Goal: Task Accomplishment & Management: Use online tool/utility

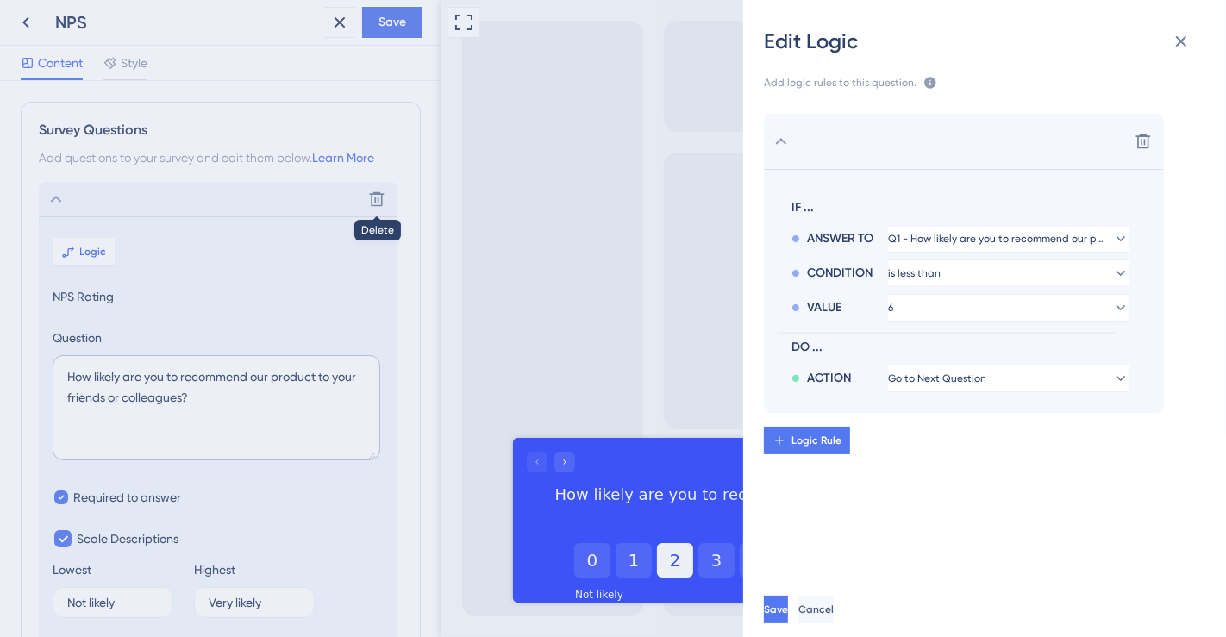
scroll to position [73, 0]
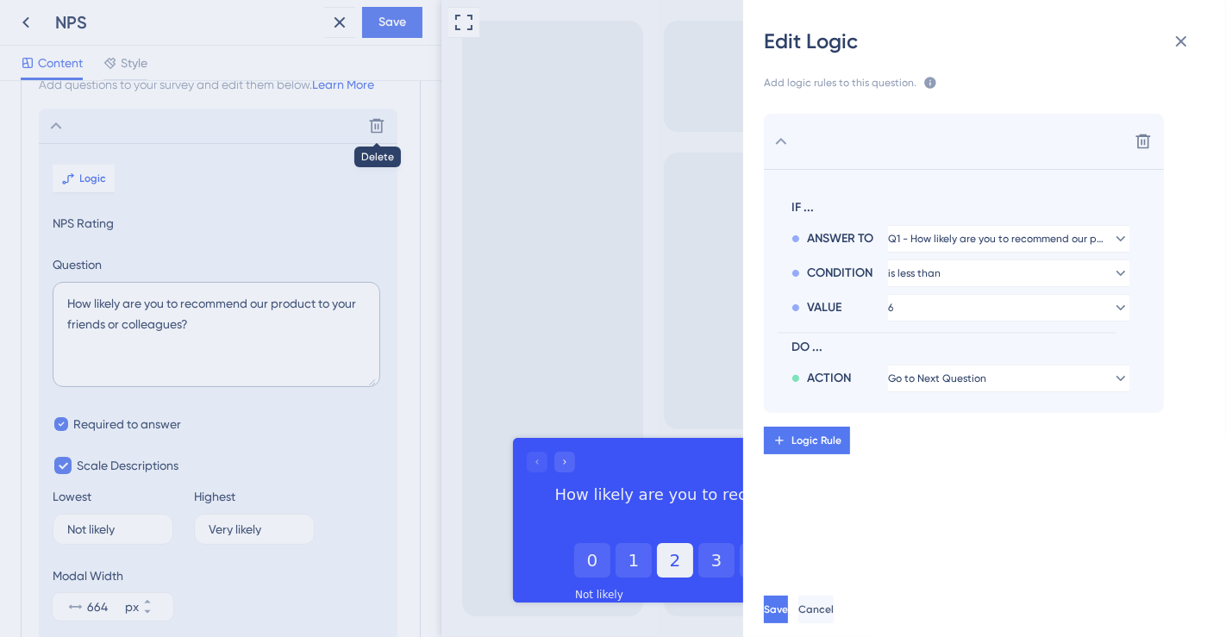
drag, startPoint x: 428, startPoint y: 275, endPoint x: 434, endPoint y: 197, distance: 77.8
click at [434, 197] on div "Edit Logic Add logic rules to this question. The rules will apply after this qu…" at bounding box center [613, 318] width 1226 height 637
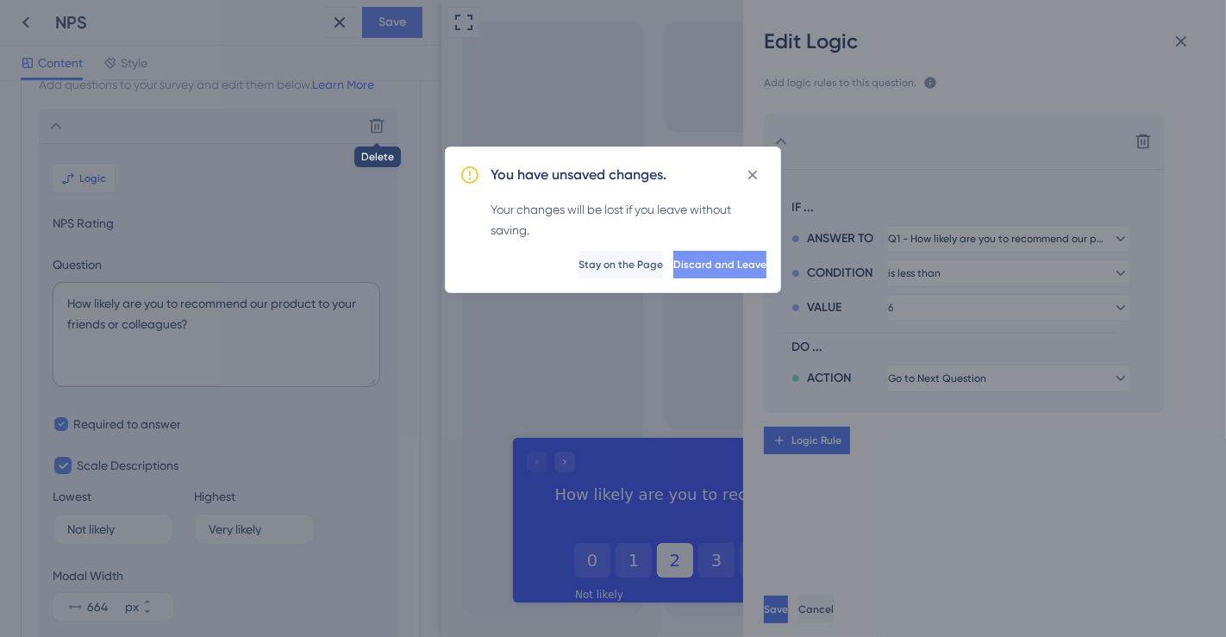
click at [702, 263] on span "Discard and Leave" at bounding box center [719, 265] width 93 height 14
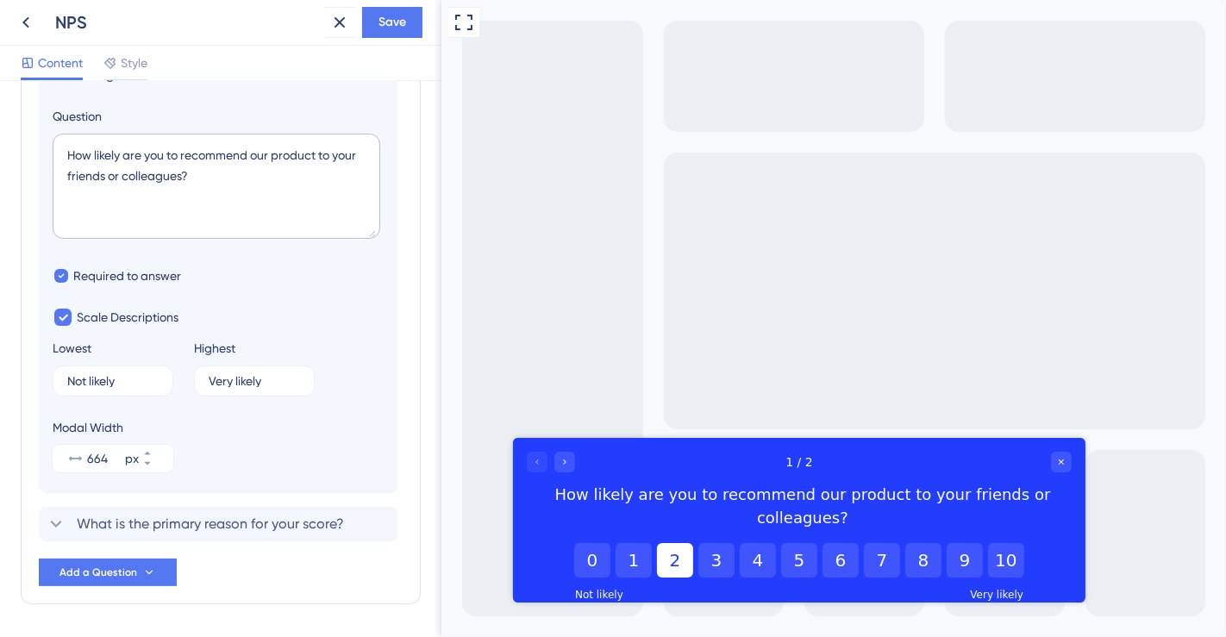
scroll to position [278, 0]
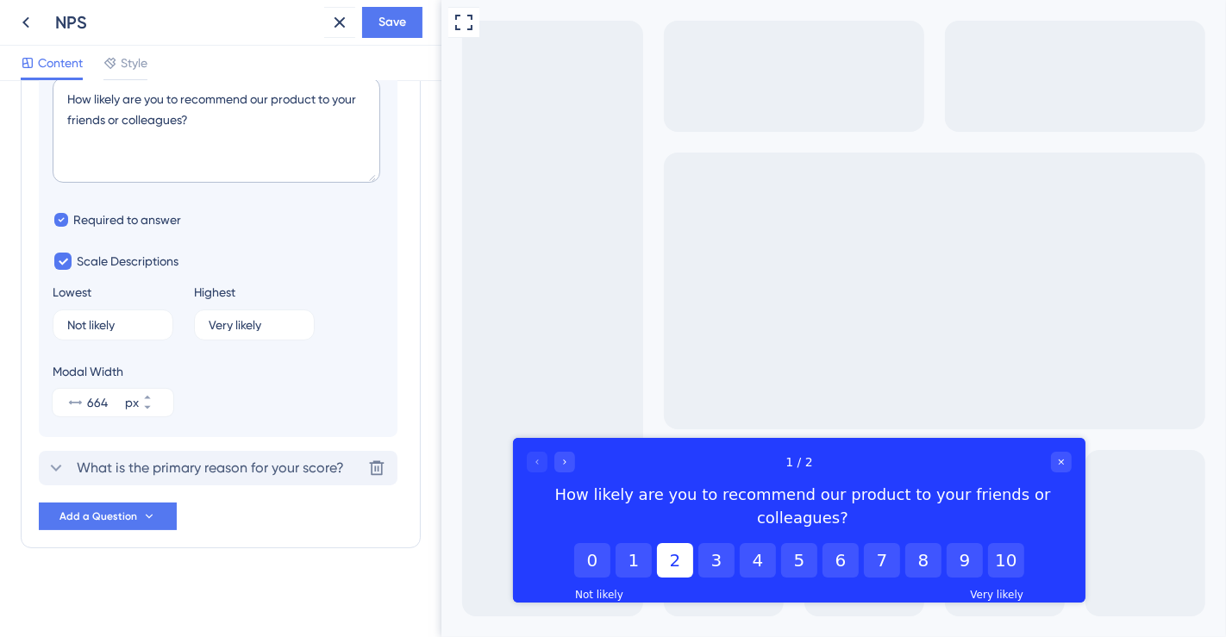
click at [278, 470] on span "What is the primary reason for your score?" at bounding box center [210, 468] width 267 height 21
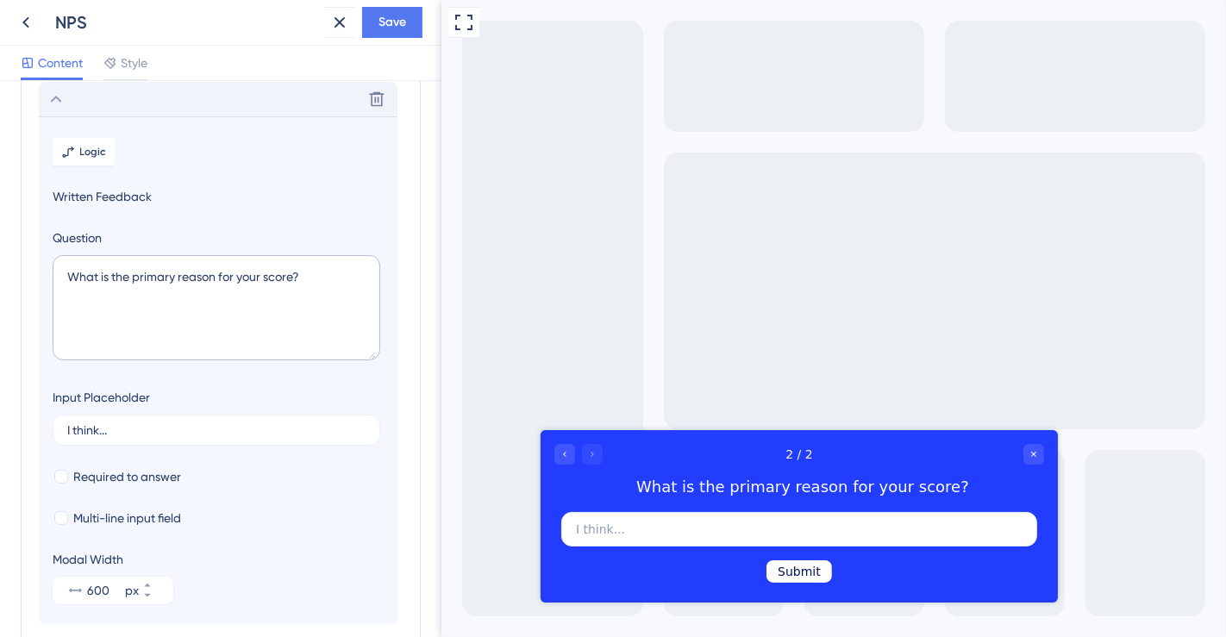
scroll to position [288, 0]
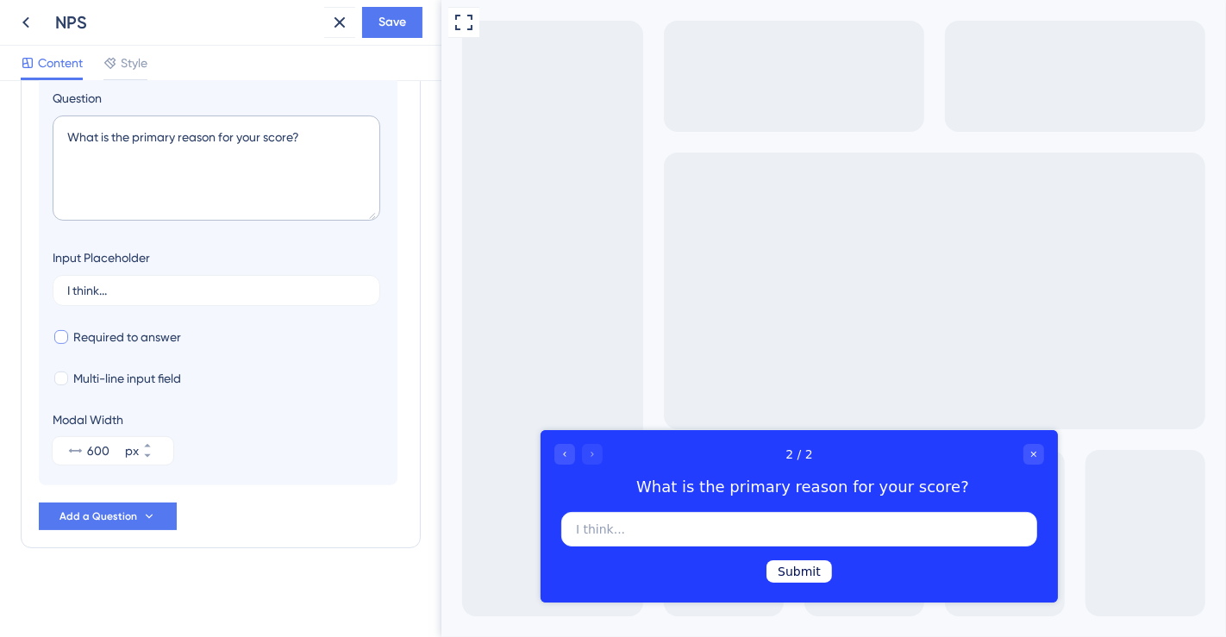
click at [66, 336] on div at bounding box center [61, 337] width 14 height 14
checkbox input "true"
click at [187, 284] on input "I think..." at bounding box center [216, 290] width 298 height 12
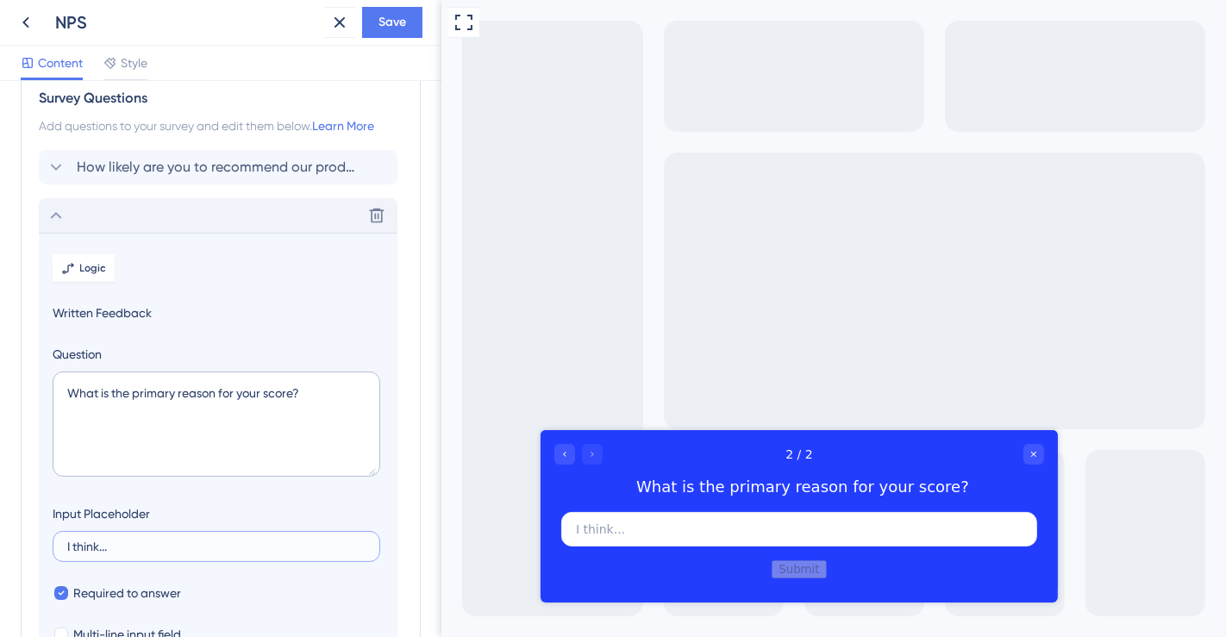
scroll to position [0, 0]
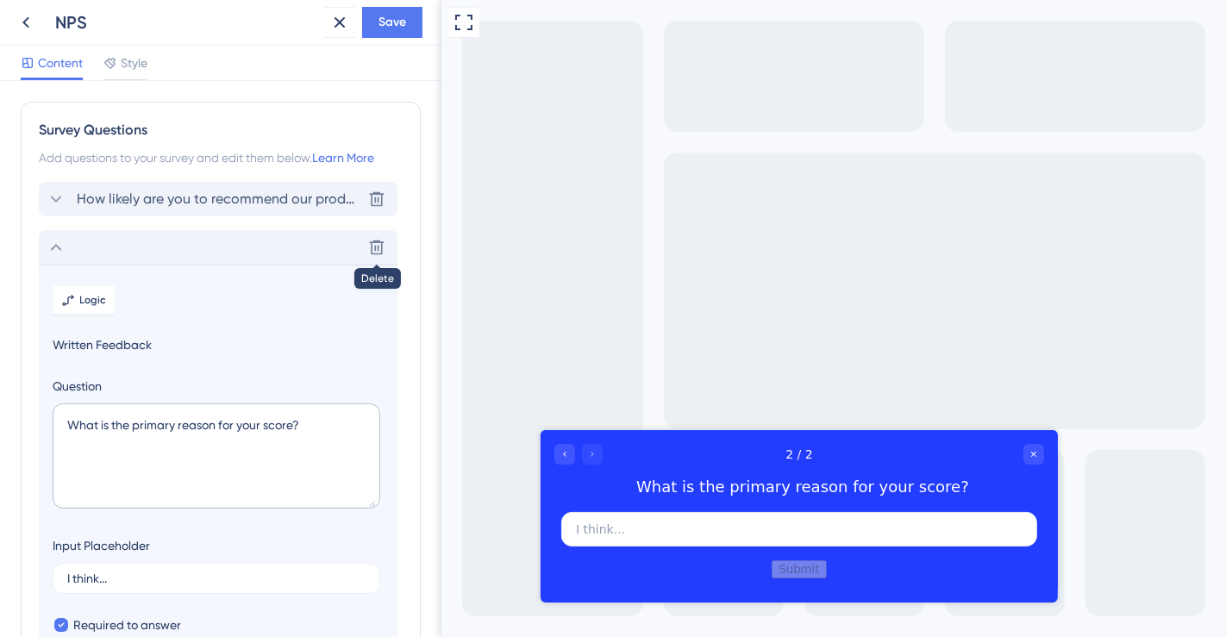
click at [66, 199] on div "How likely are you to recommend our product to your friends or colleagues?" at bounding box center [203, 199] width 315 height 21
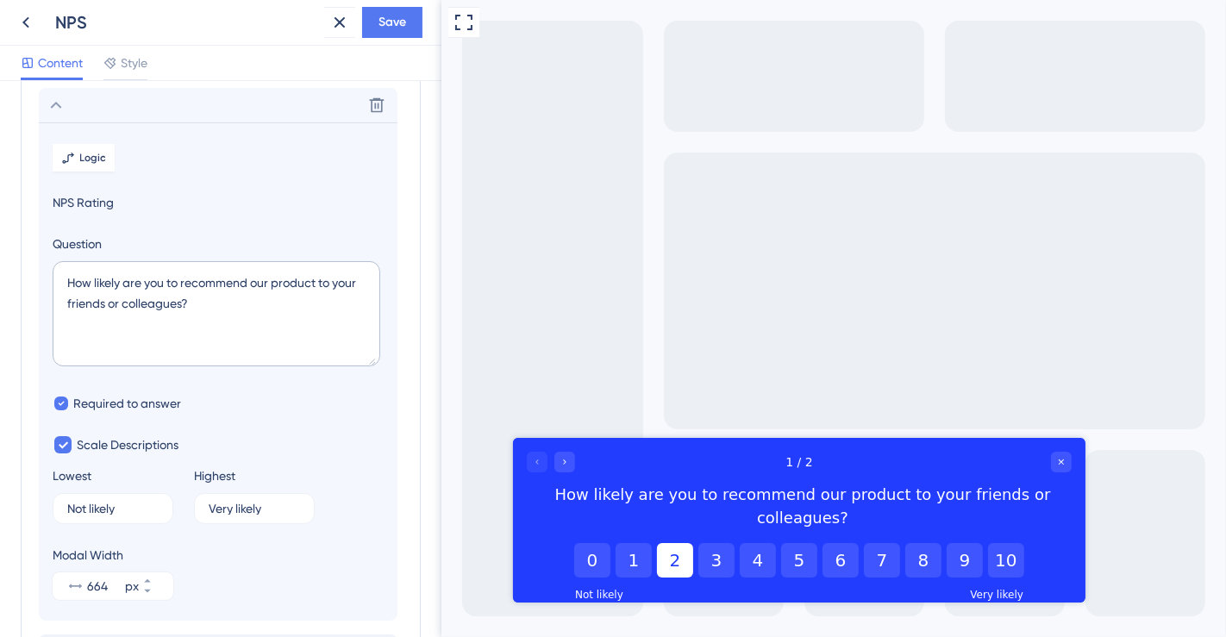
scroll to position [101, 0]
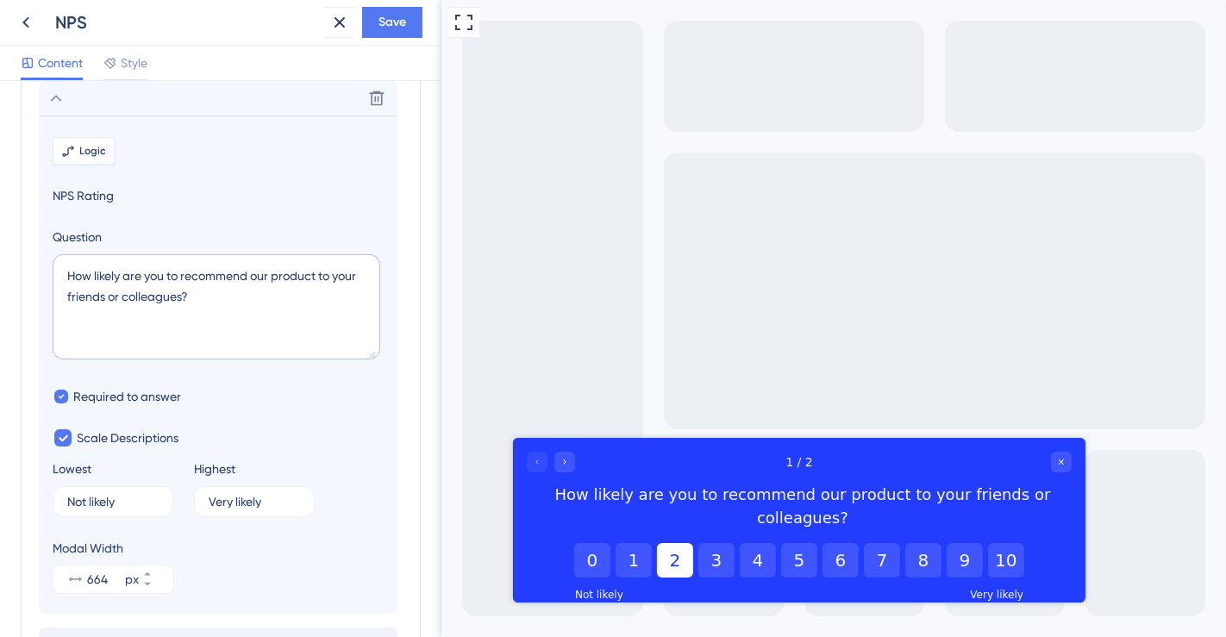
click at [91, 153] on span "Logic" at bounding box center [93, 151] width 27 height 14
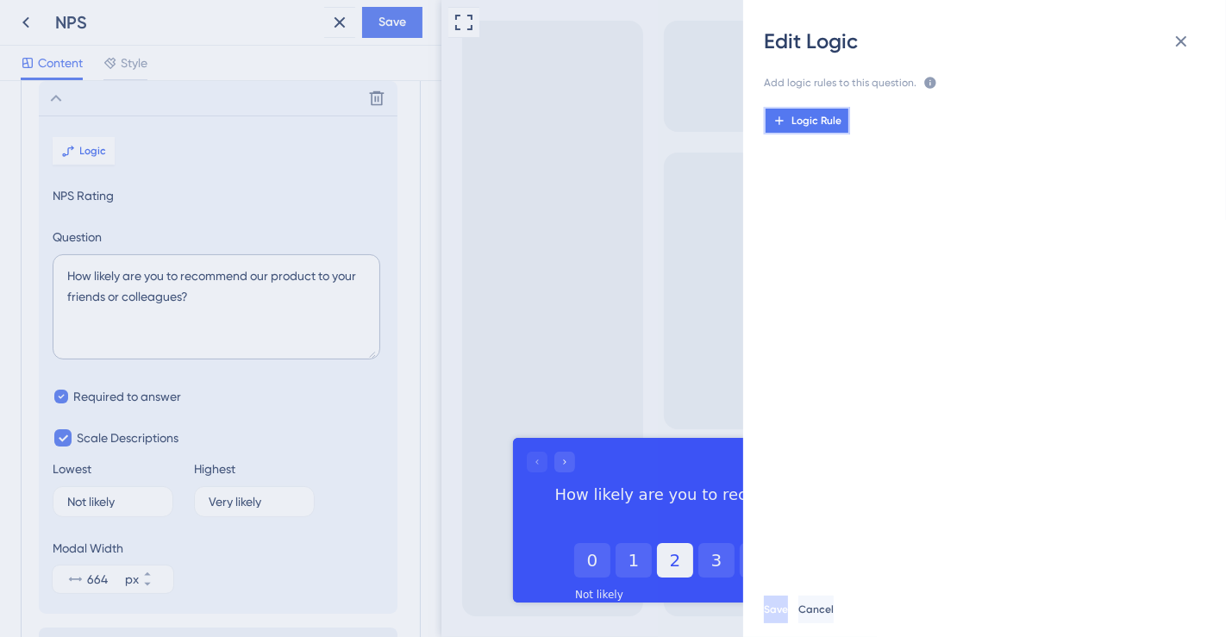
click at [829, 116] on span "Logic Rule" at bounding box center [816, 121] width 50 height 14
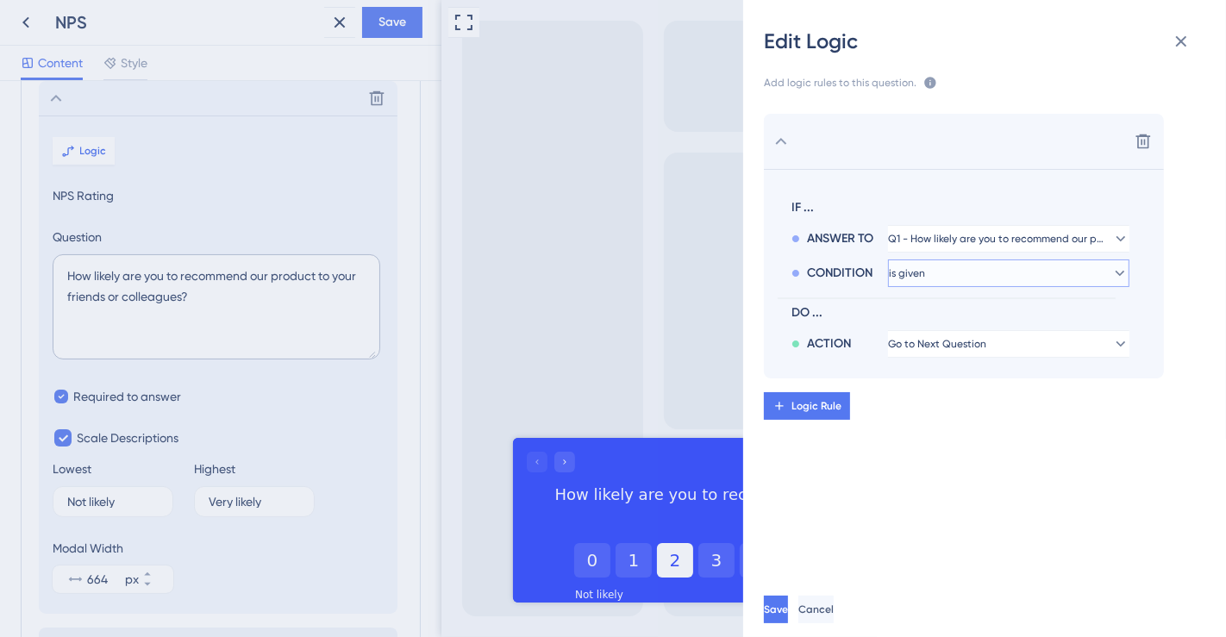
click at [1034, 273] on button "is given" at bounding box center [1008, 273] width 241 height 28
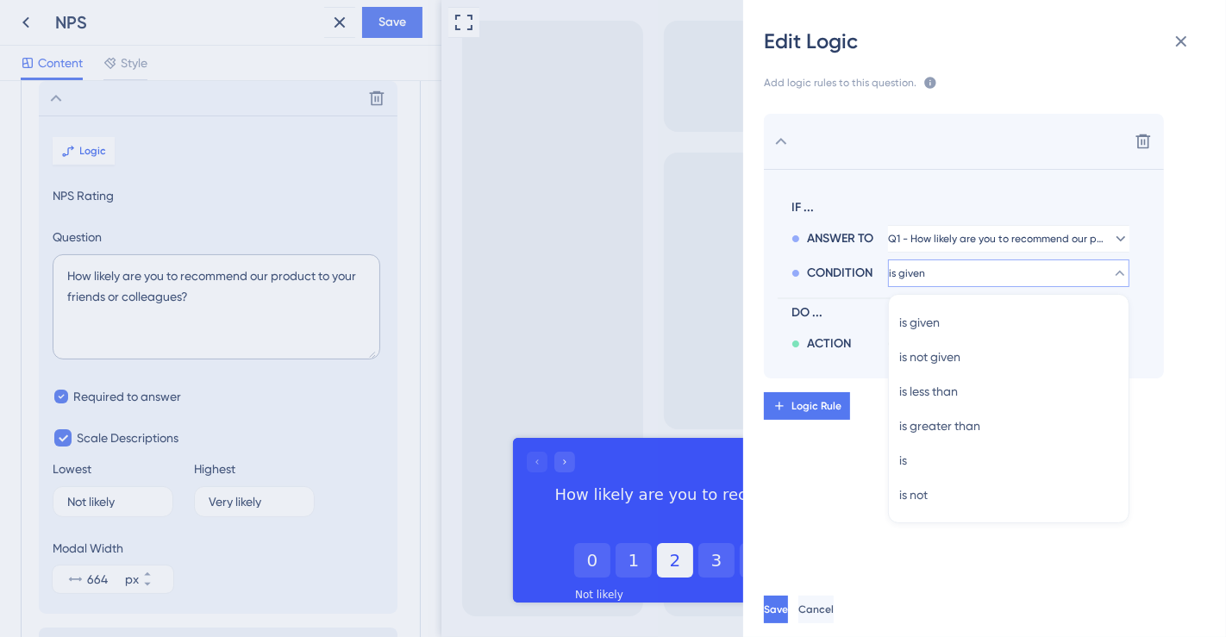
click at [1084, 273] on button "is given" at bounding box center [1008, 273] width 241 height 28
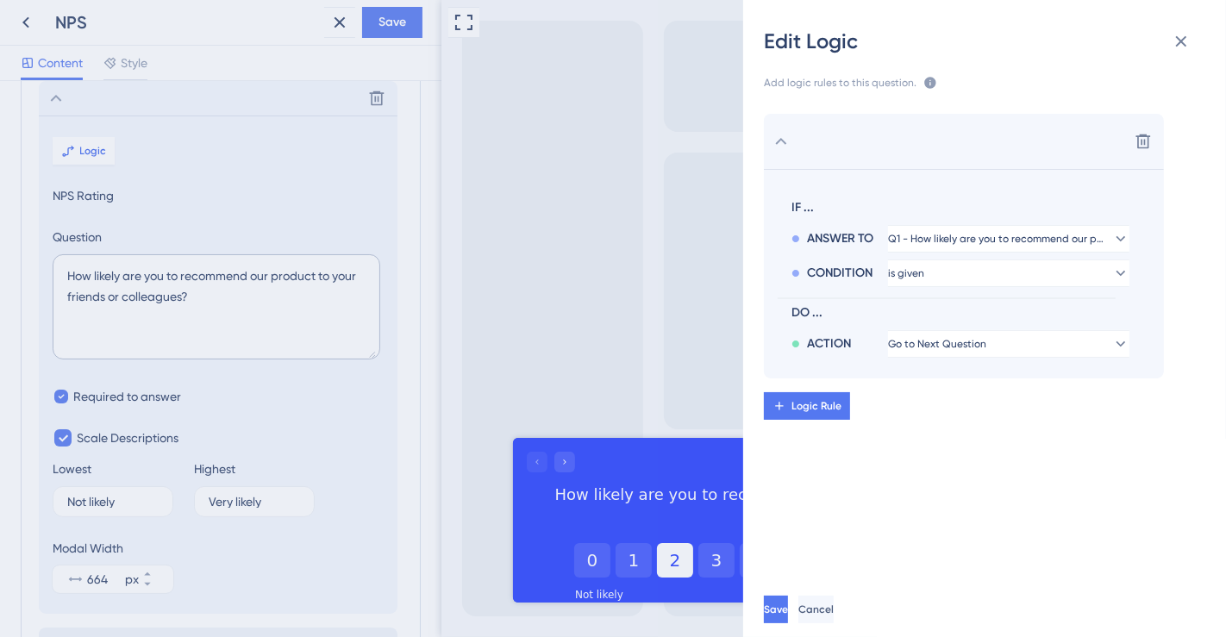
click at [844, 268] on span "CONDITION" at bounding box center [840, 273] width 66 height 21
click at [1000, 278] on button "is given" at bounding box center [1008, 273] width 241 height 28
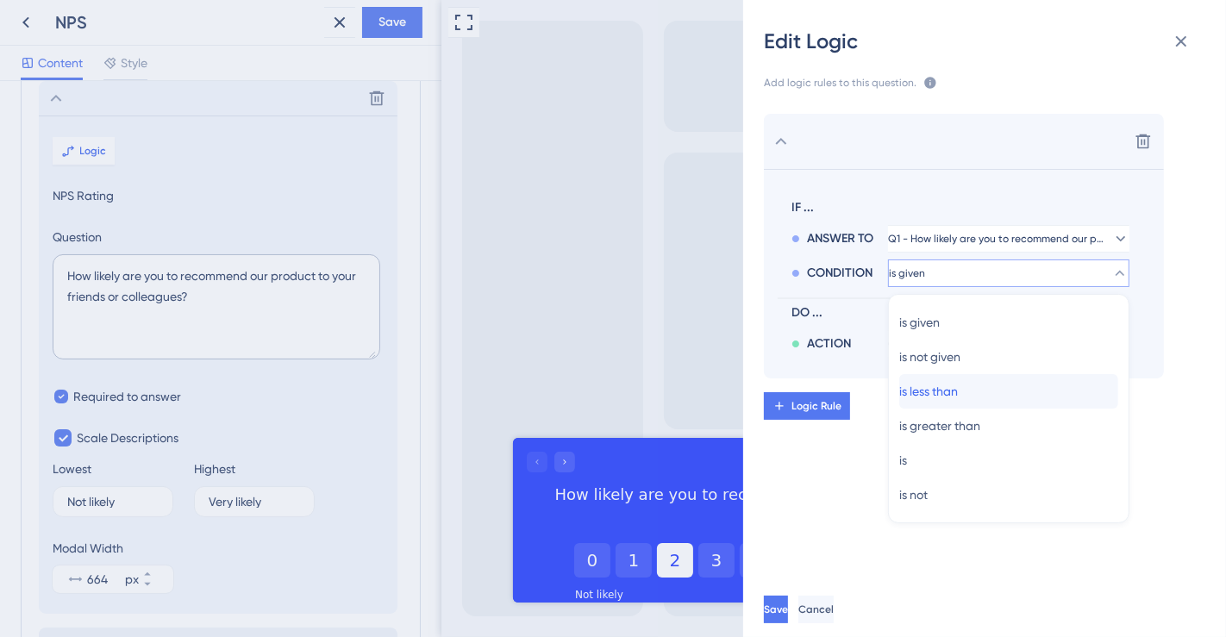
click at [989, 385] on div "is less than is less than" at bounding box center [1008, 391] width 219 height 34
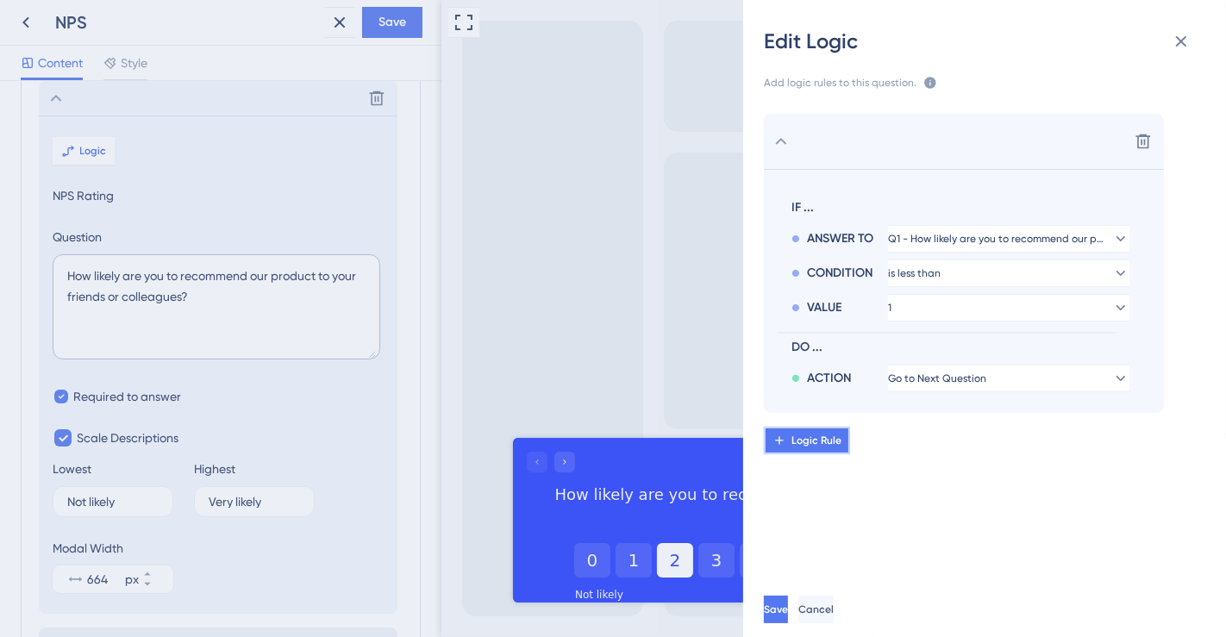
click at [810, 440] on span "Logic Rule" at bounding box center [816, 441] width 50 height 14
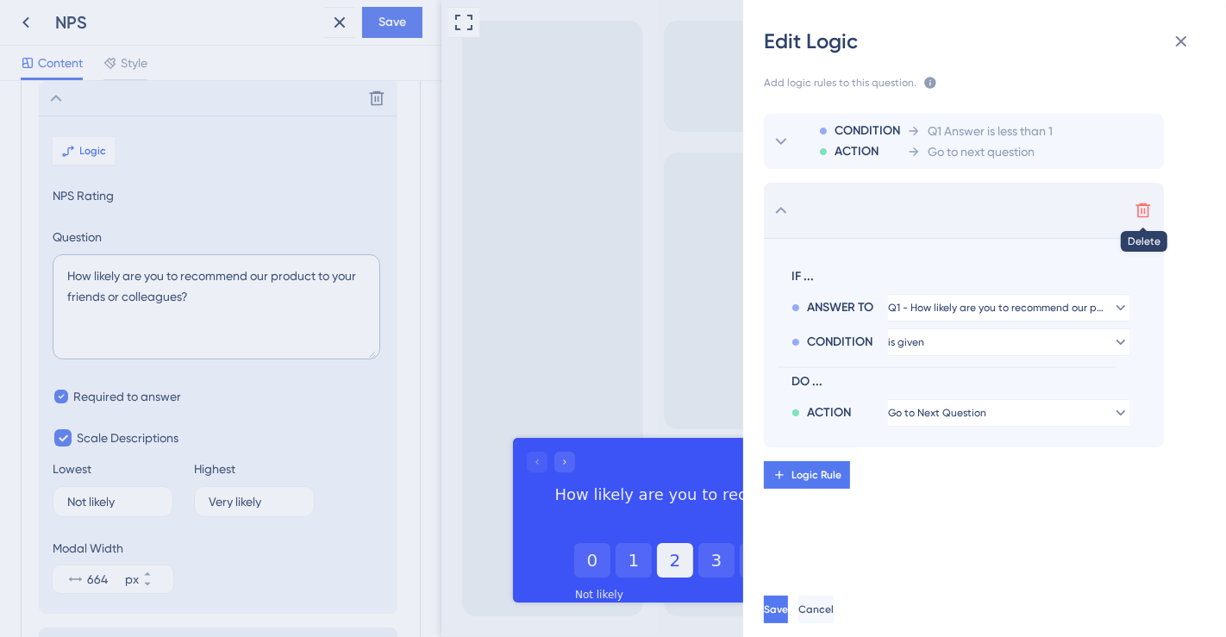
click at [1141, 210] on icon at bounding box center [1143, 210] width 15 height 15
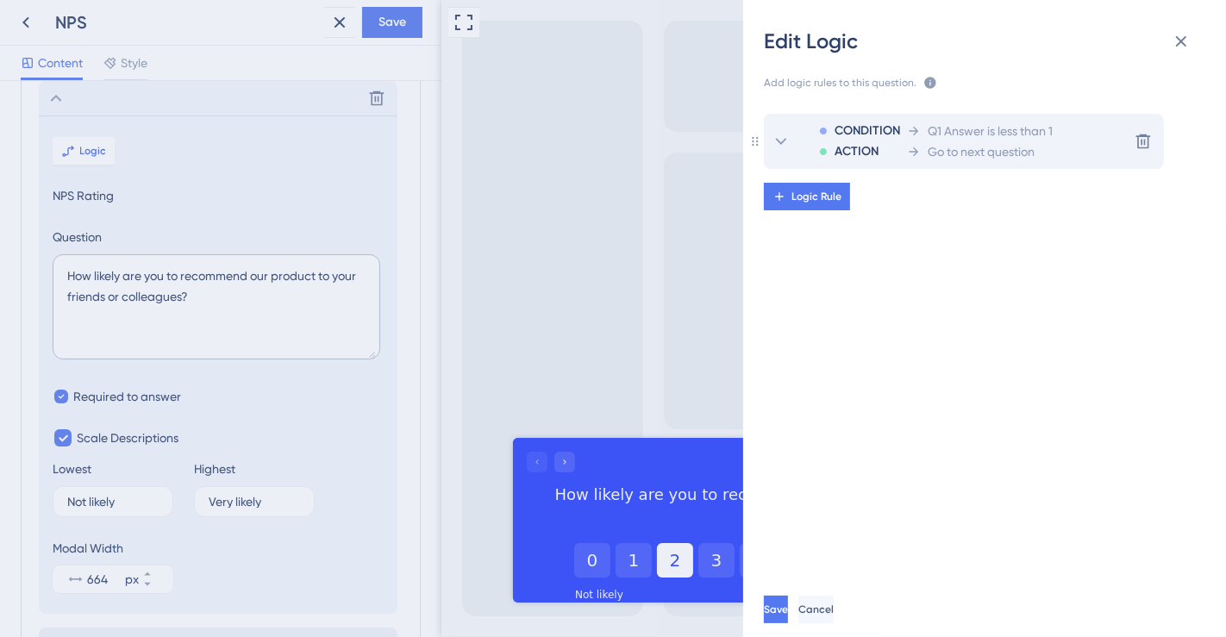
click at [1069, 146] on div "CONDITION ACTION Q1 Answer is less than 1 Go to next question Delete" at bounding box center [964, 141] width 400 height 55
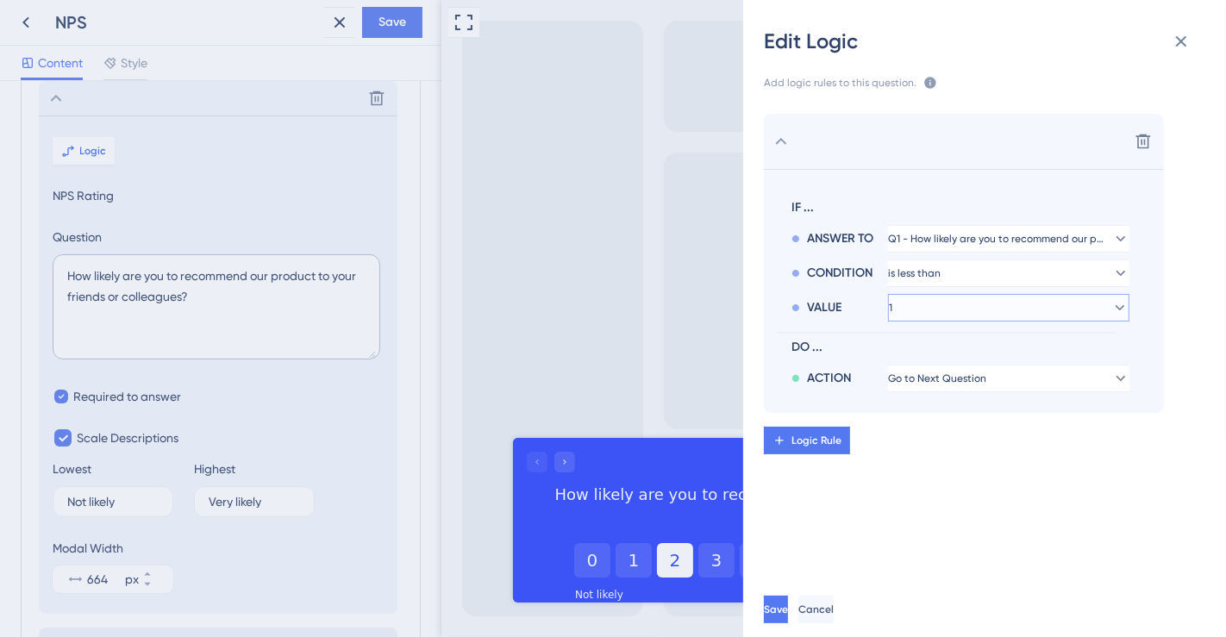
click at [952, 304] on button "1" at bounding box center [1008, 308] width 241 height 28
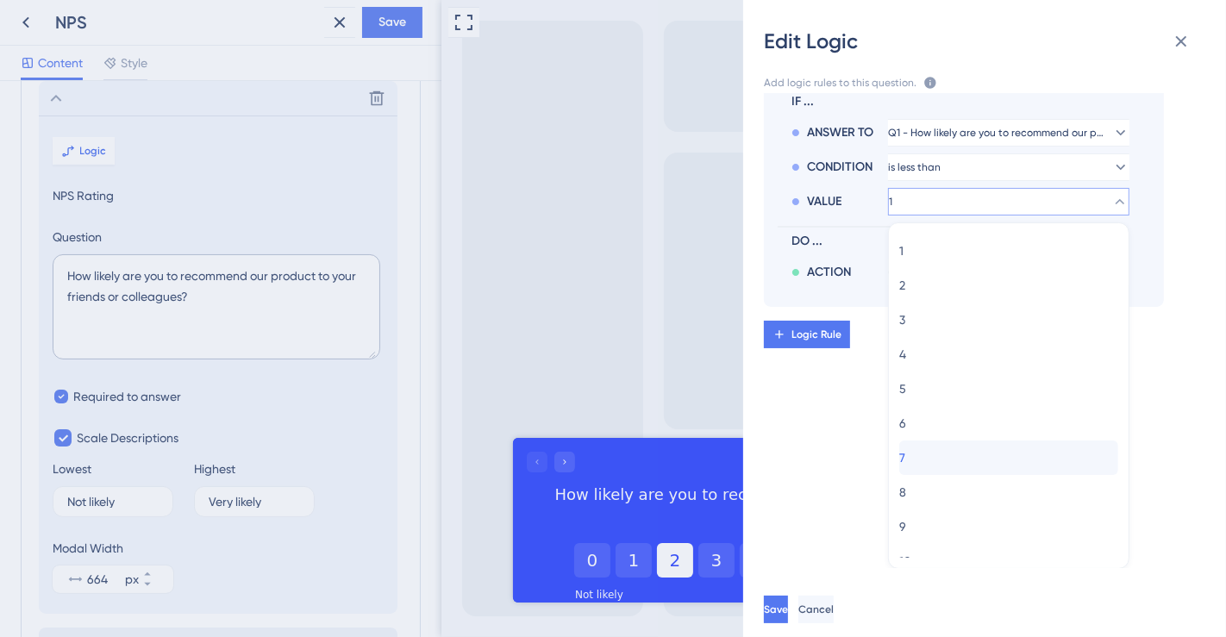
click at [934, 447] on div "7 7" at bounding box center [1008, 457] width 219 height 34
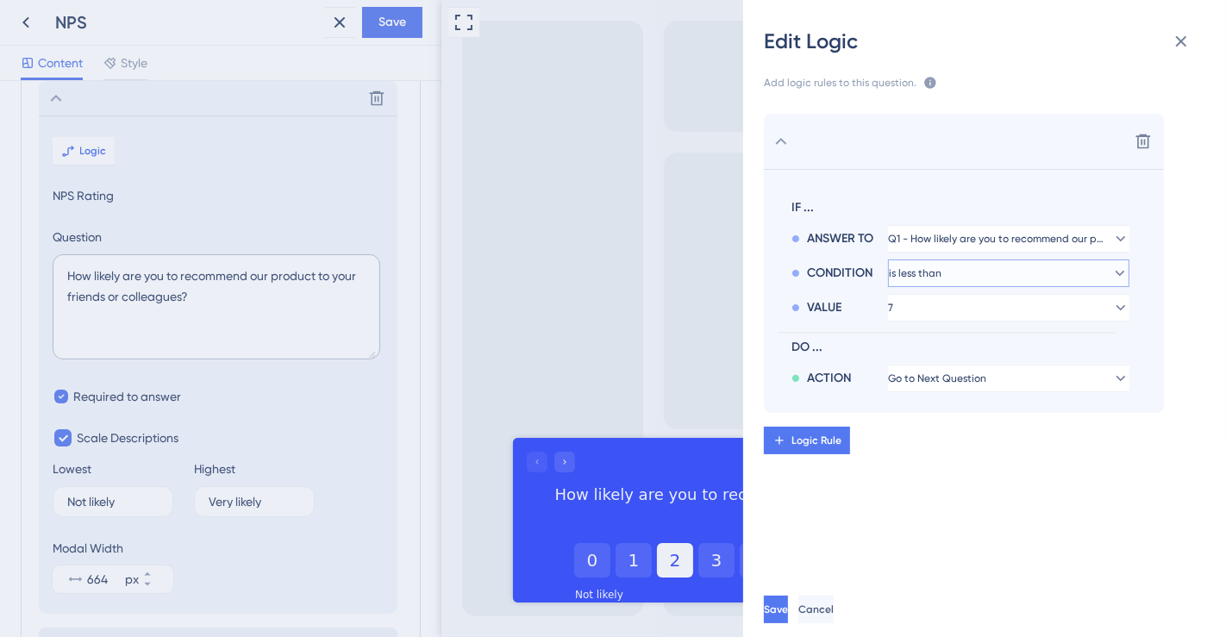
click at [1060, 274] on button "is less than" at bounding box center [1008, 273] width 241 height 28
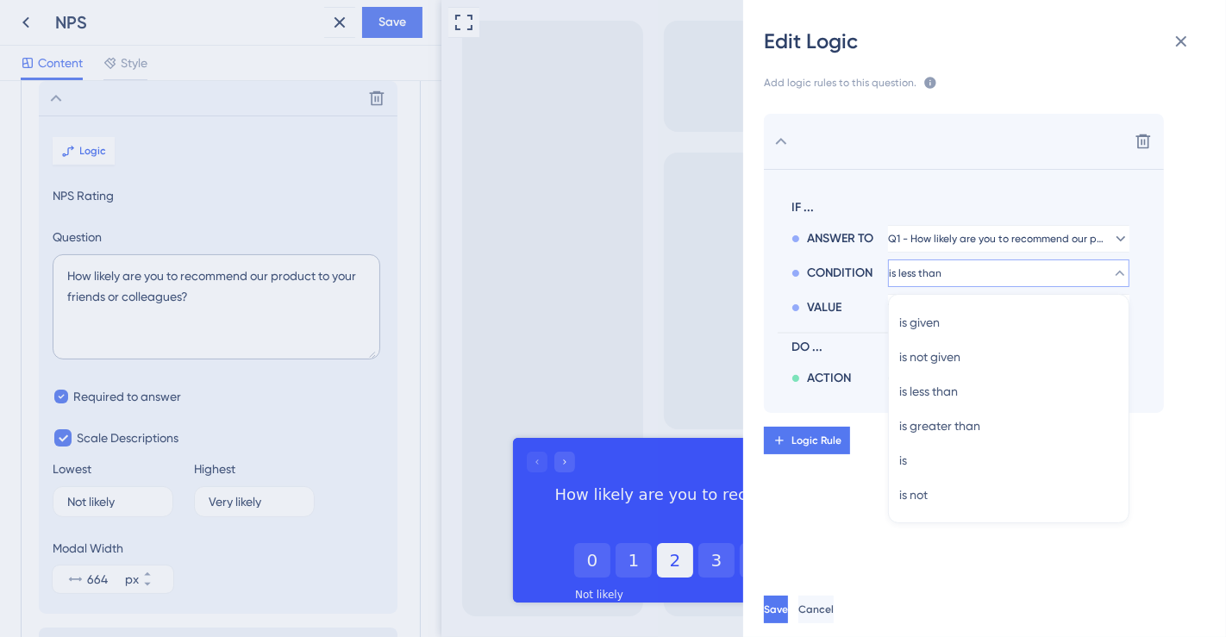
click at [852, 486] on div "Delete IF ... ANSWER TO Q1 - How likely are you to recommend our product to you…" at bounding box center [991, 330] width 510 height 475
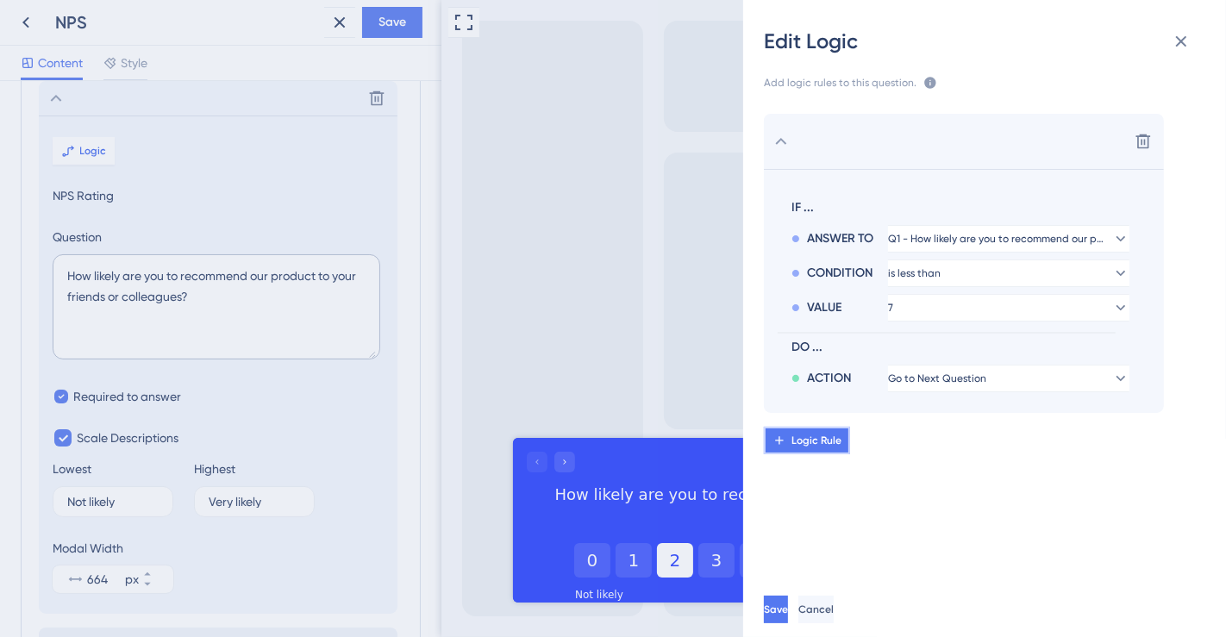
click at [810, 439] on span "Logic Rule" at bounding box center [816, 441] width 50 height 14
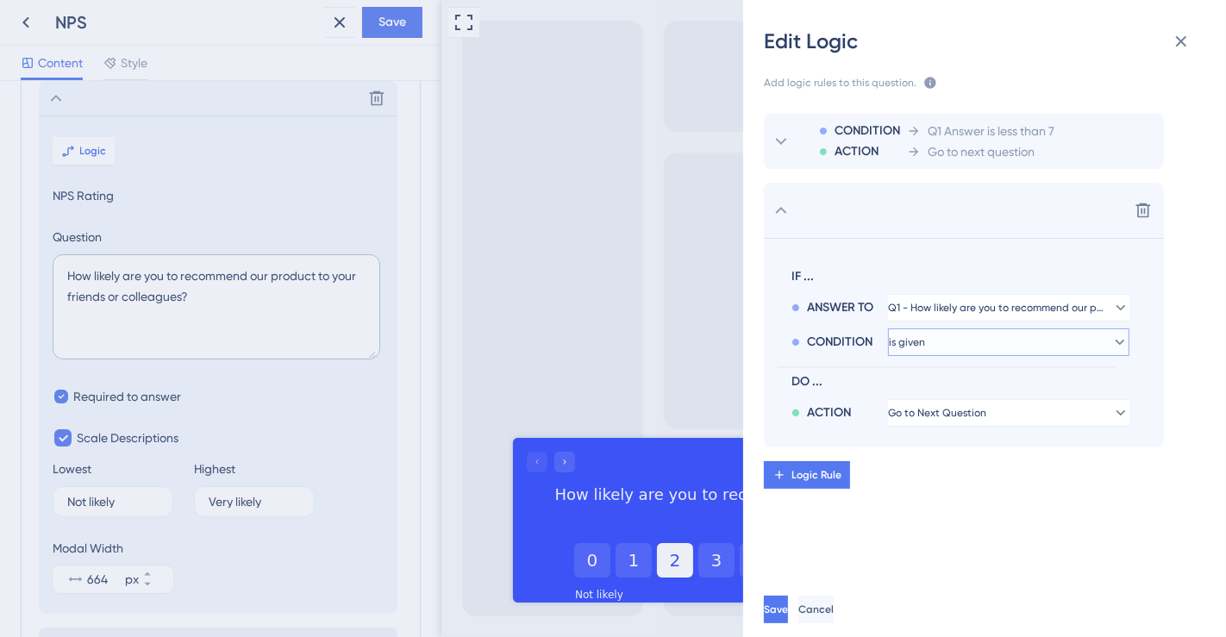
click at [1015, 347] on button "is given" at bounding box center [1008, 342] width 241 height 28
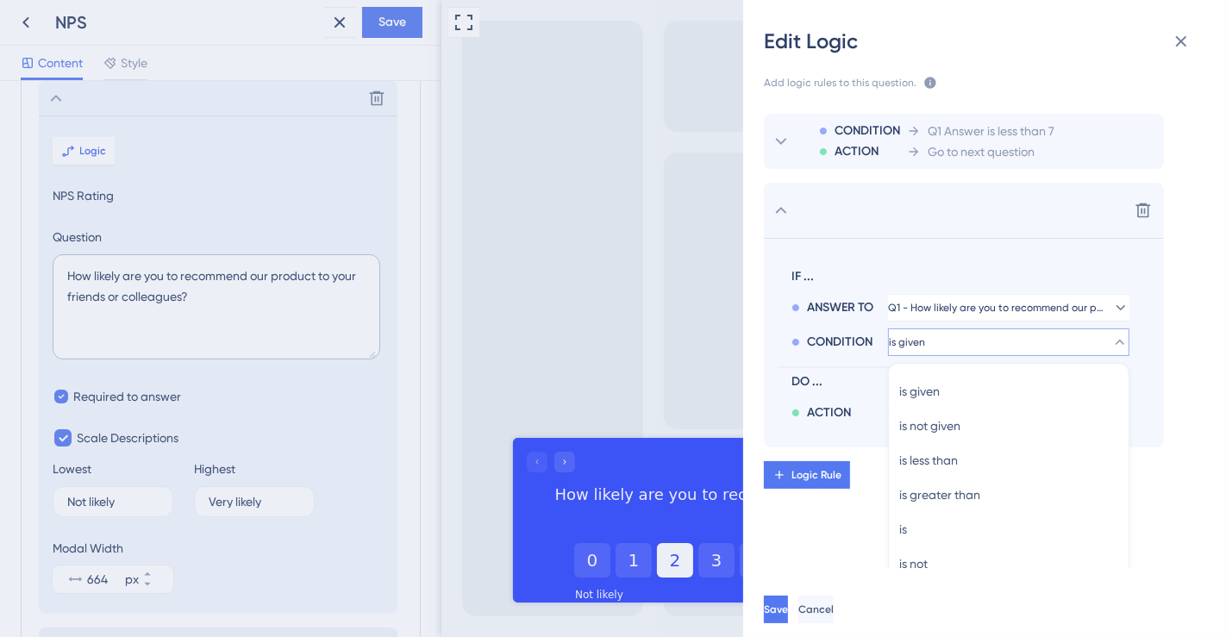
scroll to position [36, 0]
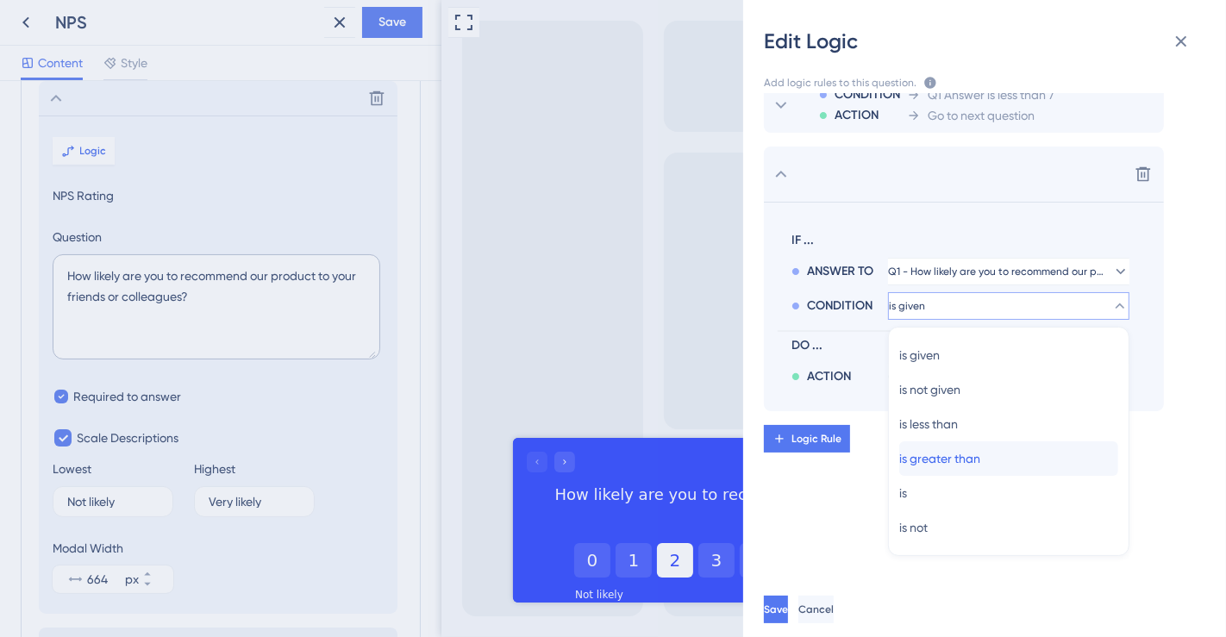
click at [946, 457] on span "is greater than" at bounding box center [939, 458] width 81 height 21
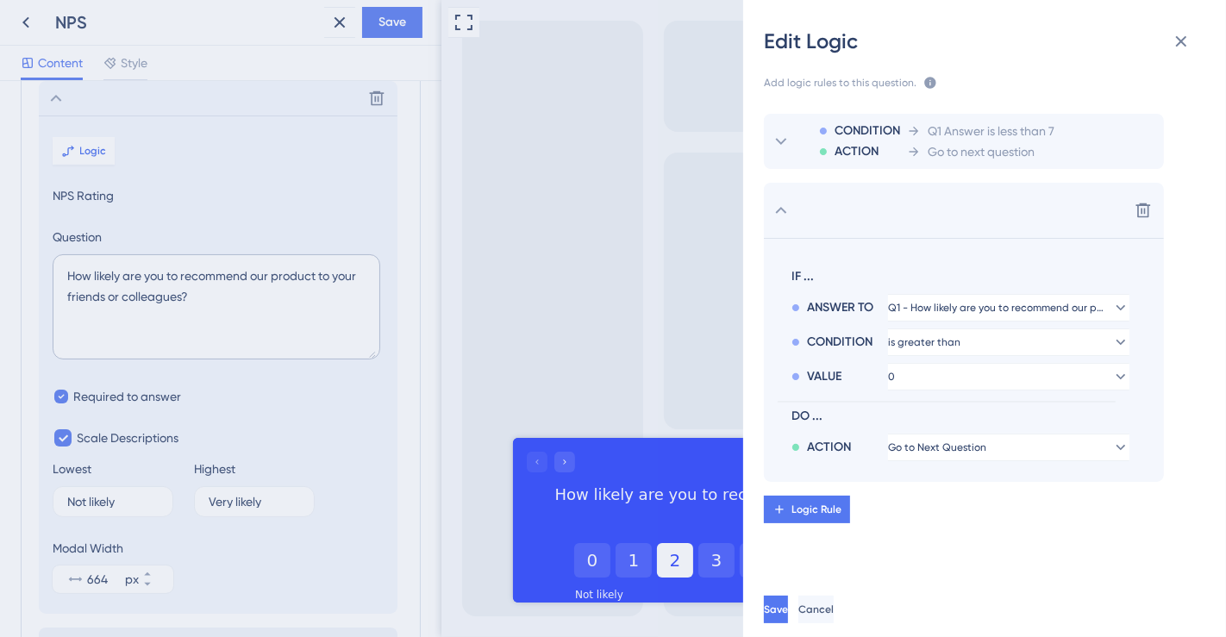
scroll to position [0, 0]
click at [1078, 390] on div "IF ... ANSWER TO Q1 - How likely are you to recommend our product to your frien…" at bounding box center [946, 360] width 338 height 202
click at [1067, 383] on button "0" at bounding box center [1008, 377] width 241 height 28
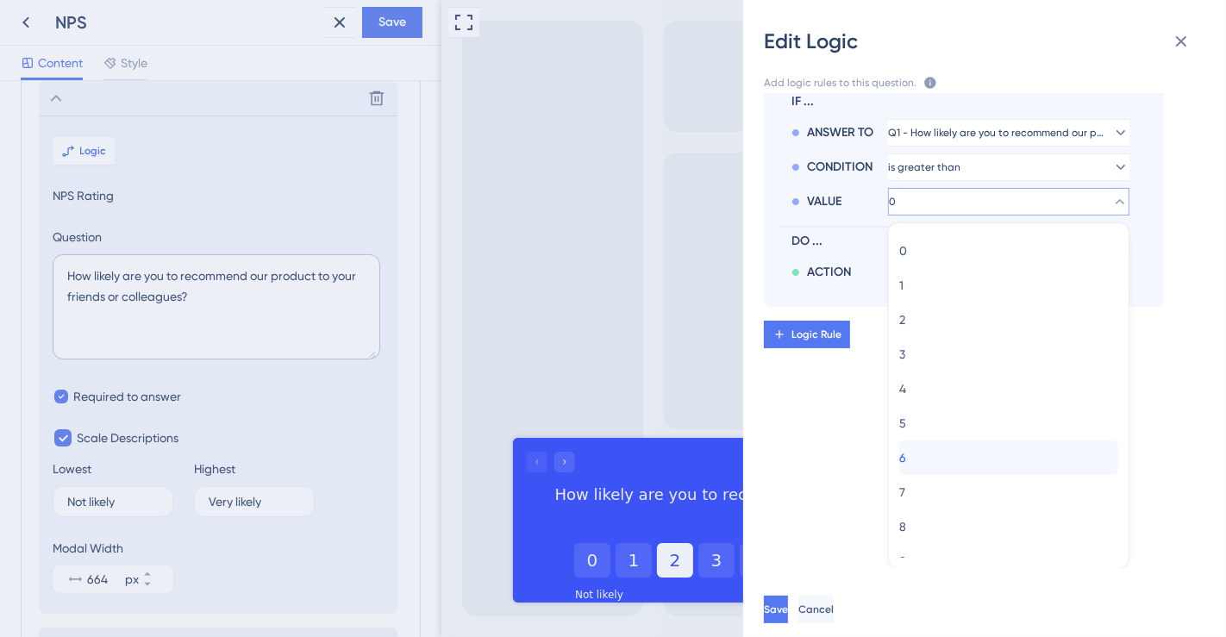
click at [943, 454] on div "6 6" at bounding box center [1008, 457] width 219 height 34
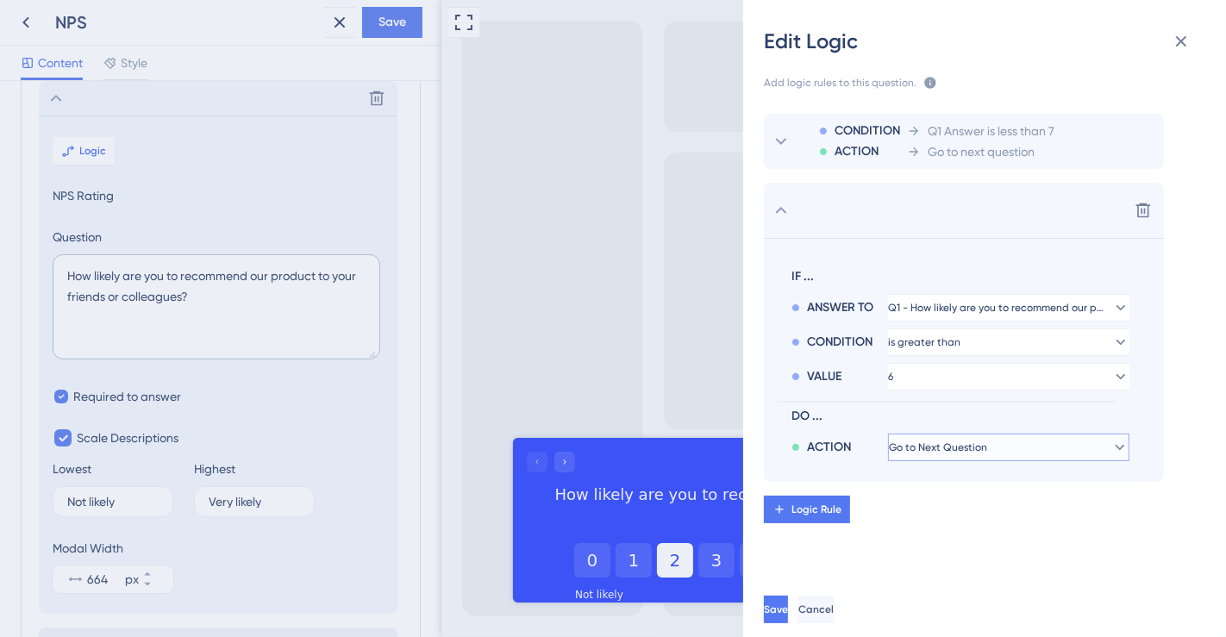
click at [1111, 442] on icon at bounding box center [1119, 447] width 17 height 17
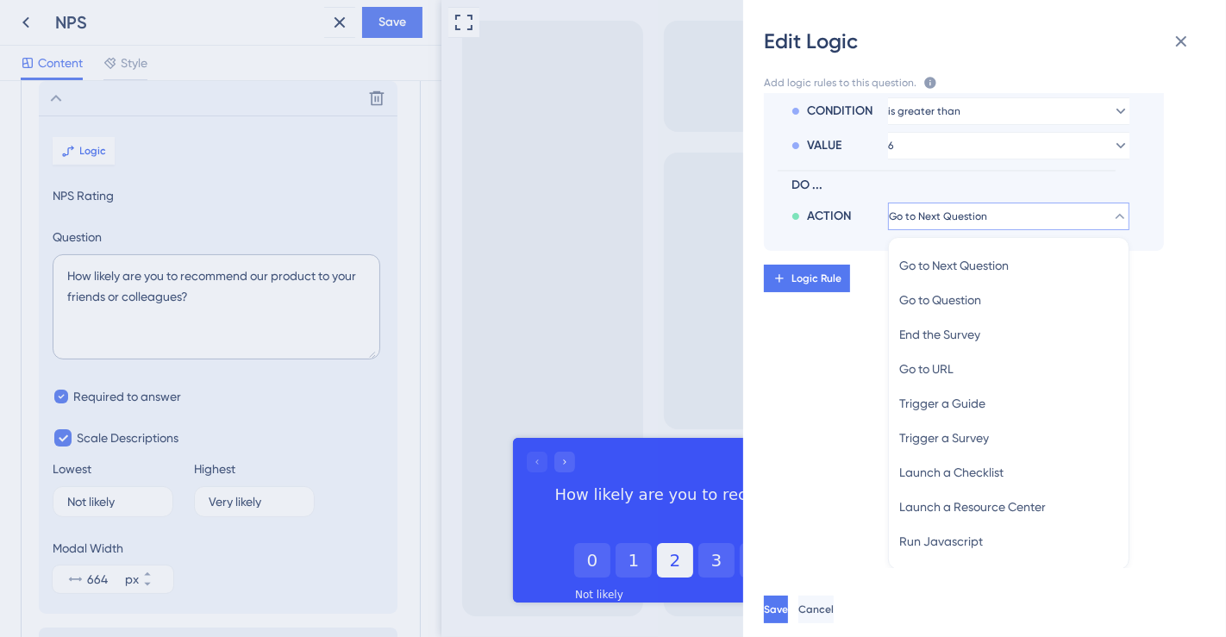
click at [781, 365] on div "CONDITION ACTION Q1 Answer is less than 7 Go to next question Delete IF ... ANS…" at bounding box center [991, 330] width 510 height 475
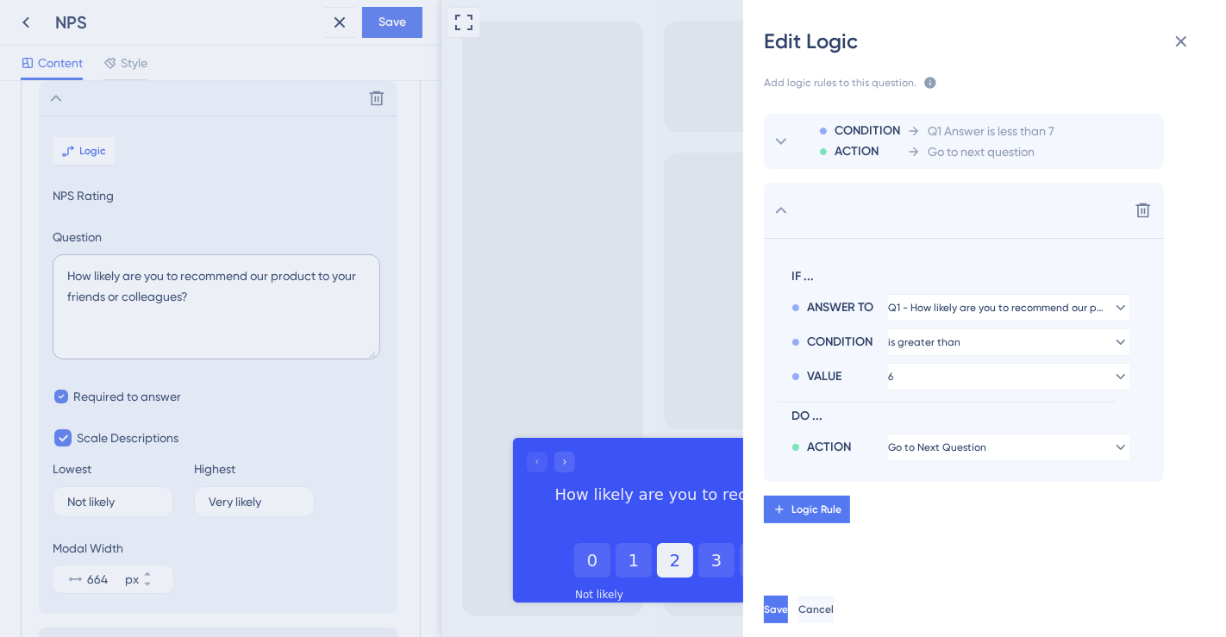
scroll to position [0, 0]
click at [823, 504] on span "Logic Rule" at bounding box center [816, 510] width 50 height 14
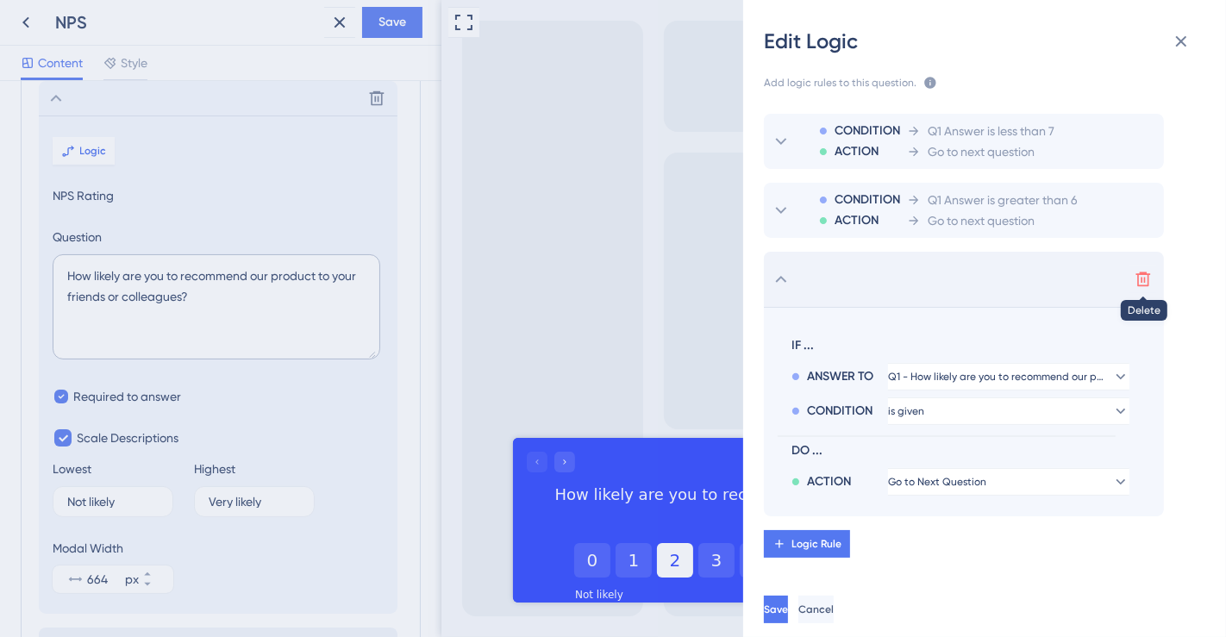
click at [1137, 282] on icon at bounding box center [1142, 279] width 17 height 17
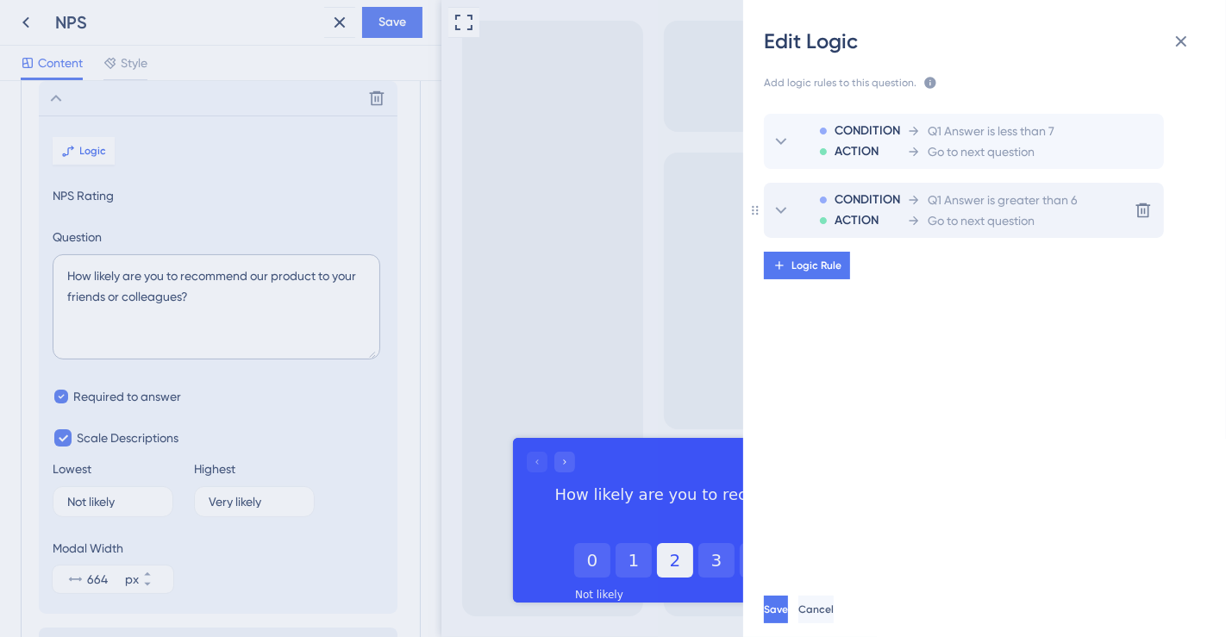
click at [1027, 213] on span "Go to next question" at bounding box center [980, 220] width 107 height 21
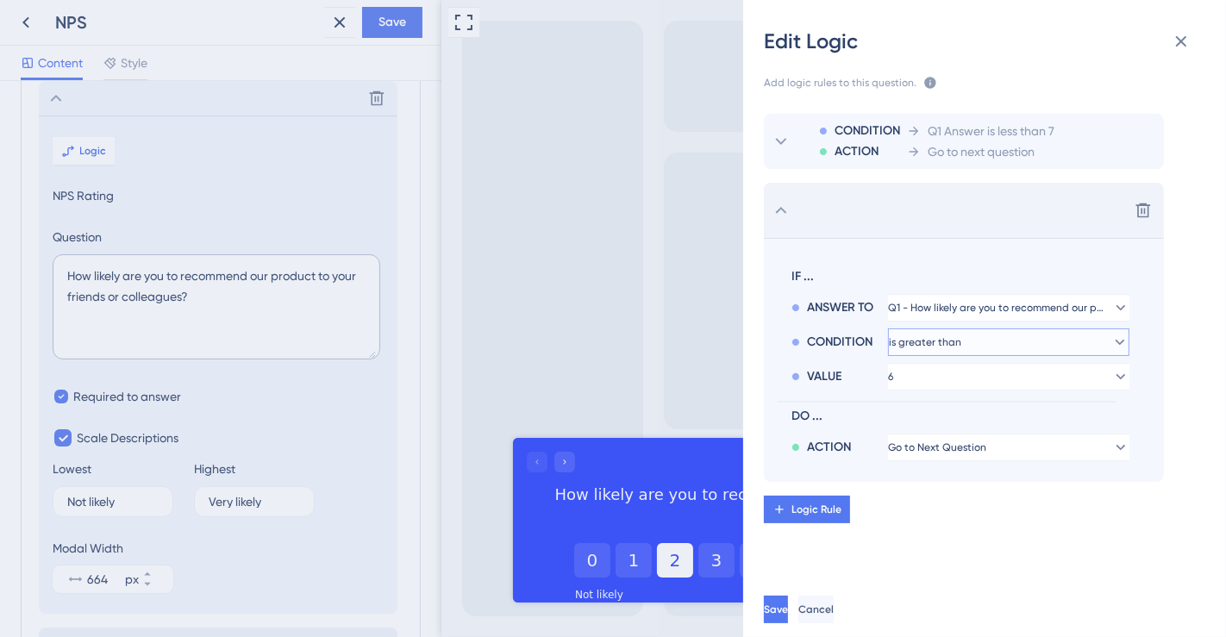
click at [1071, 335] on button "is greater than" at bounding box center [1008, 342] width 241 height 28
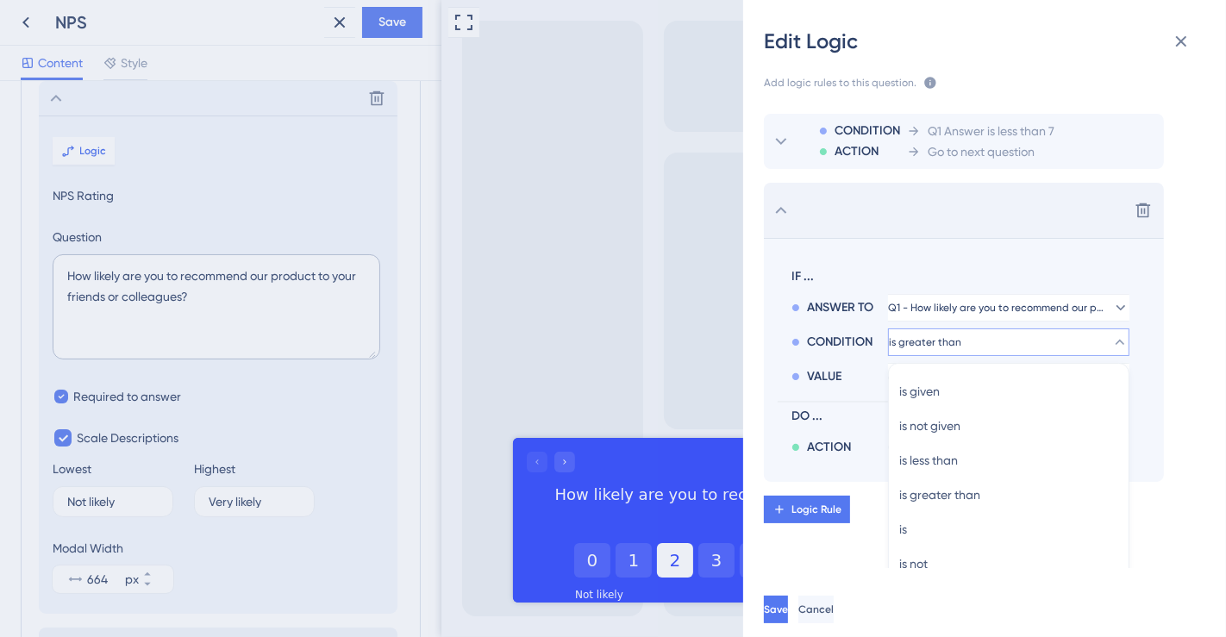
scroll to position [36, 0]
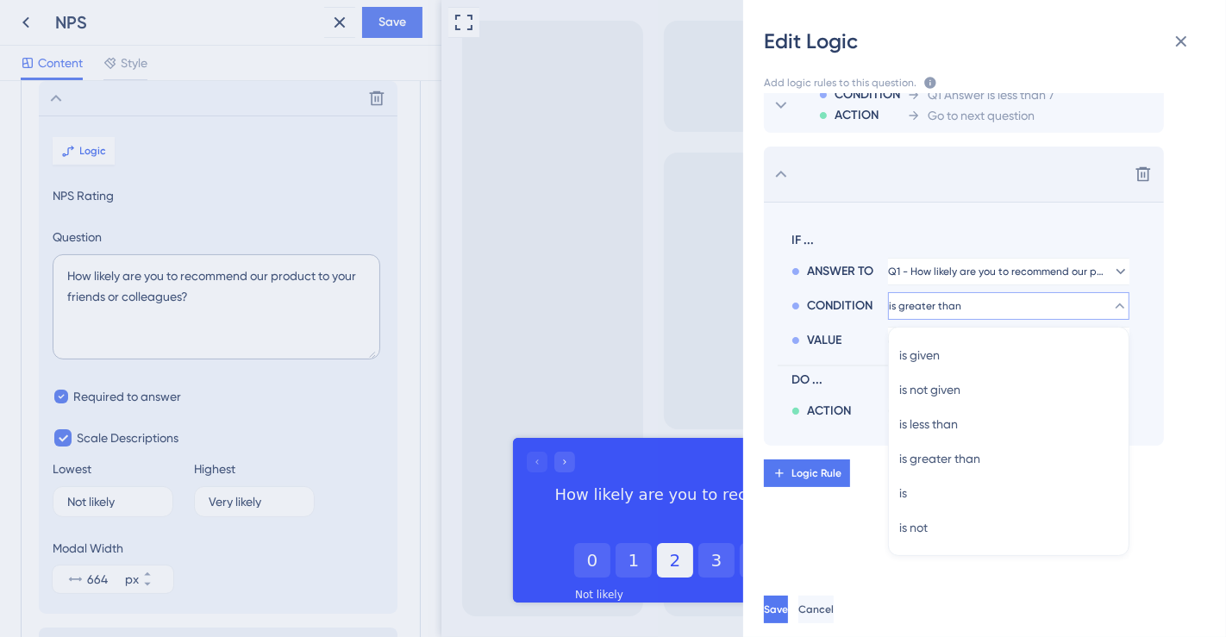
click at [1146, 262] on section "IF ... ANSWER TO Q1 - How likely are you to recommend our product to your frien…" at bounding box center [964, 324] width 400 height 244
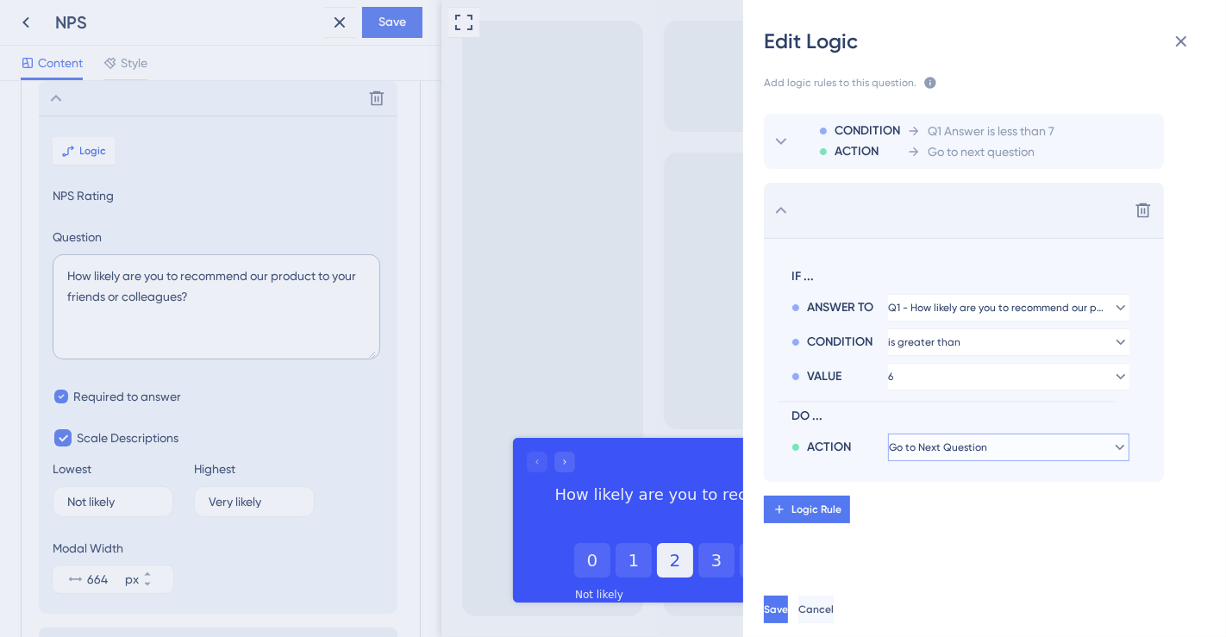
click at [1111, 448] on icon at bounding box center [1119, 447] width 17 height 17
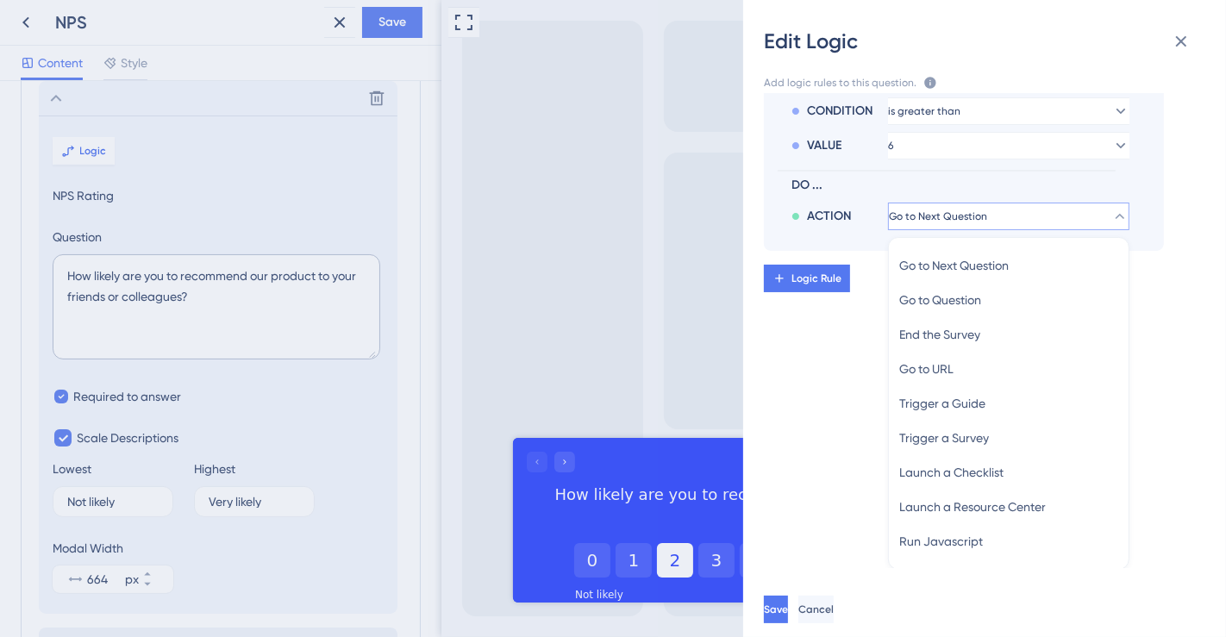
click at [855, 309] on div "CONDITION ACTION Q1 Answer is less than 7 Go to next question Delete IF ... ANS…" at bounding box center [991, 330] width 510 height 475
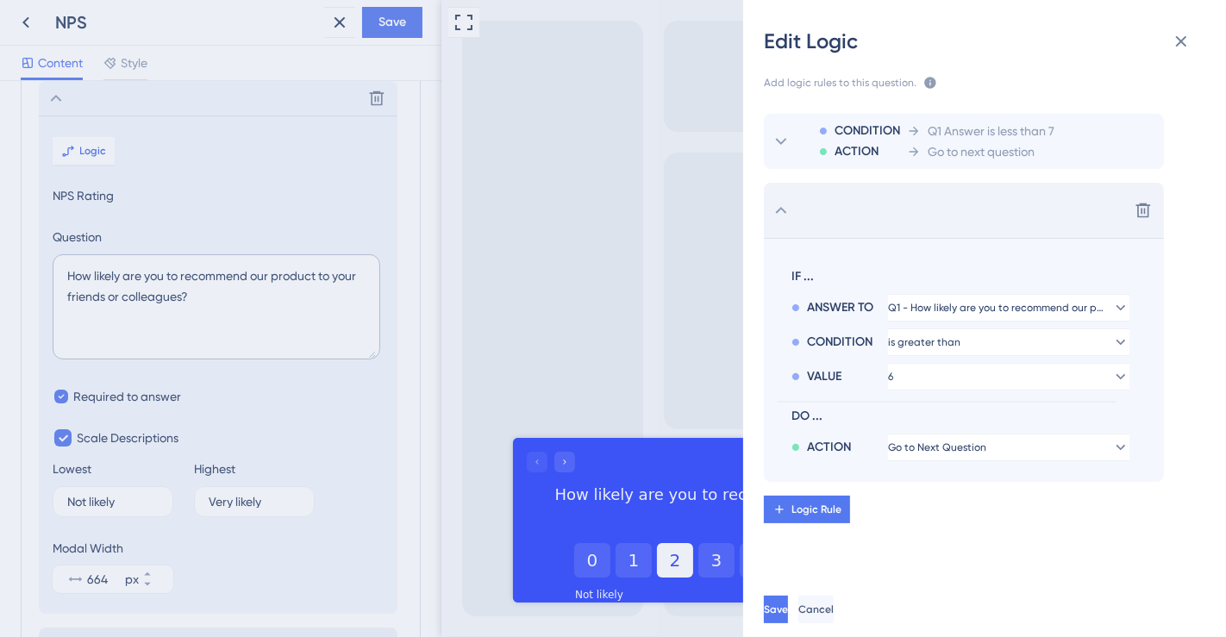
scroll to position [0, 0]
drag, startPoint x: 435, startPoint y: 196, endPoint x: 431, endPoint y: 232, distance: 36.5
click at [431, 232] on div "Edit Logic Add logic rules to this question. The rules will apply after this qu…" at bounding box center [613, 318] width 1226 height 637
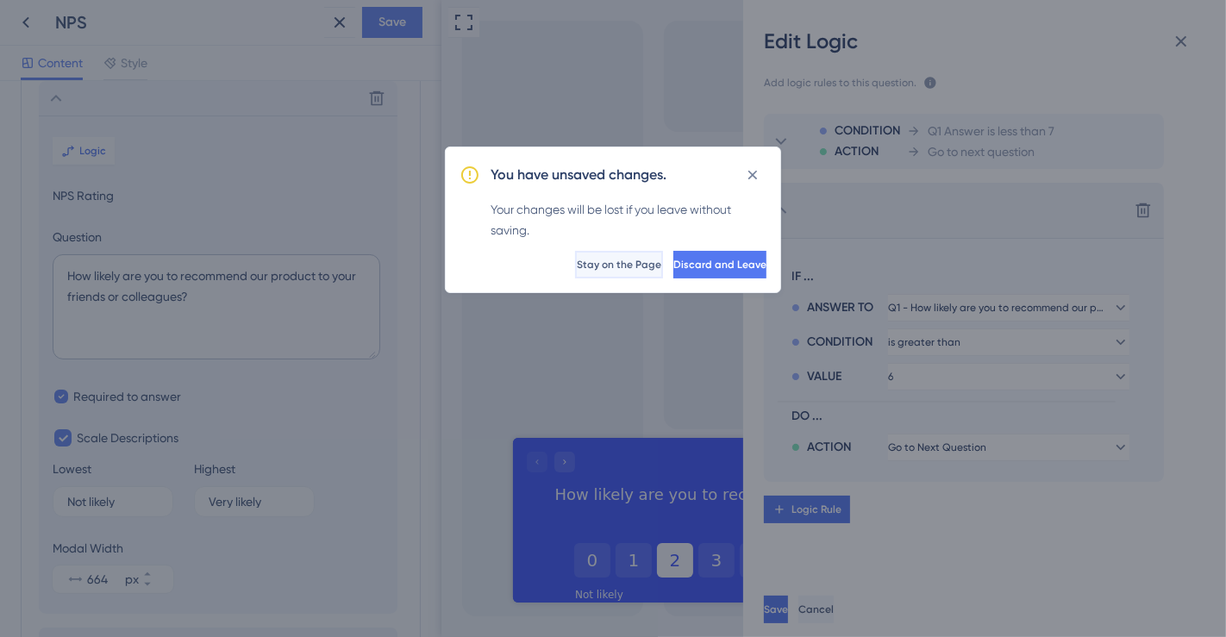
click at [577, 258] on span "Stay on the Page" at bounding box center [619, 265] width 84 height 14
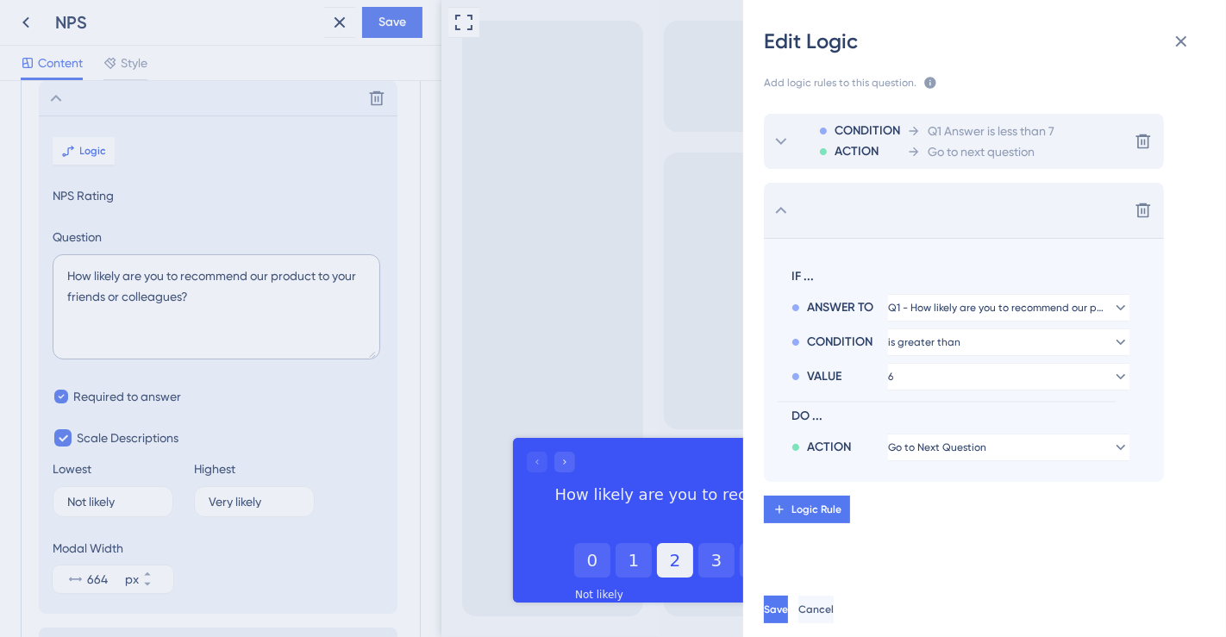
click at [783, 136] on icon at bounding box center [781, 141] width 21 height 21
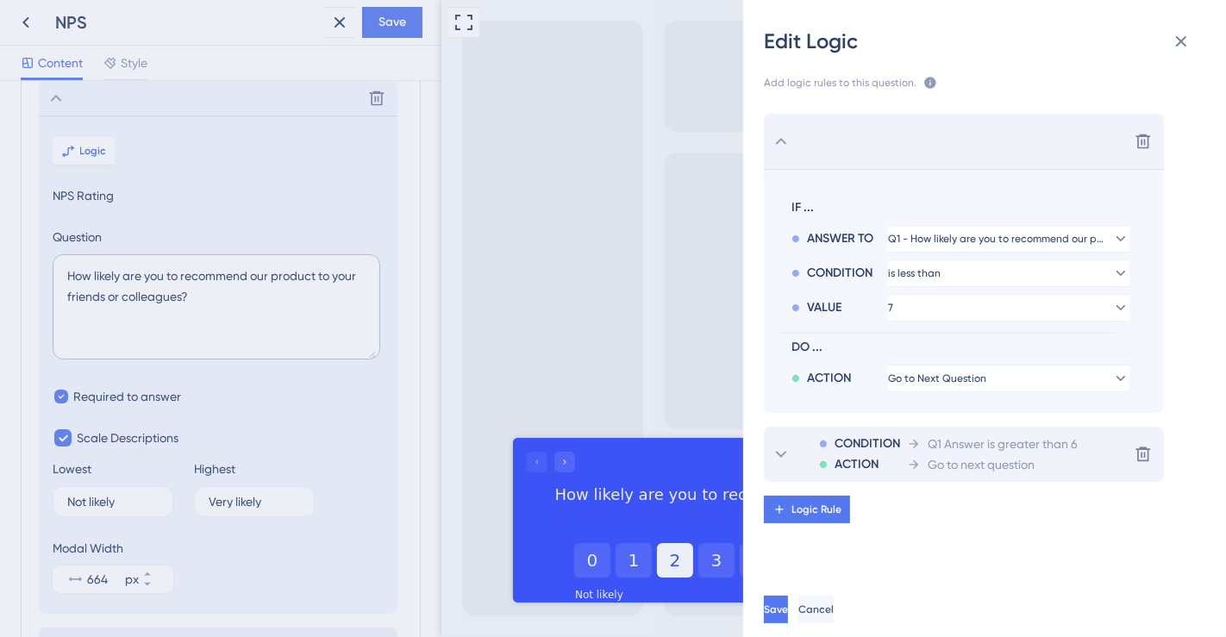
click at [990, 466] on span "Go to next question" at bounding box center [980, 464] width 107 height 21
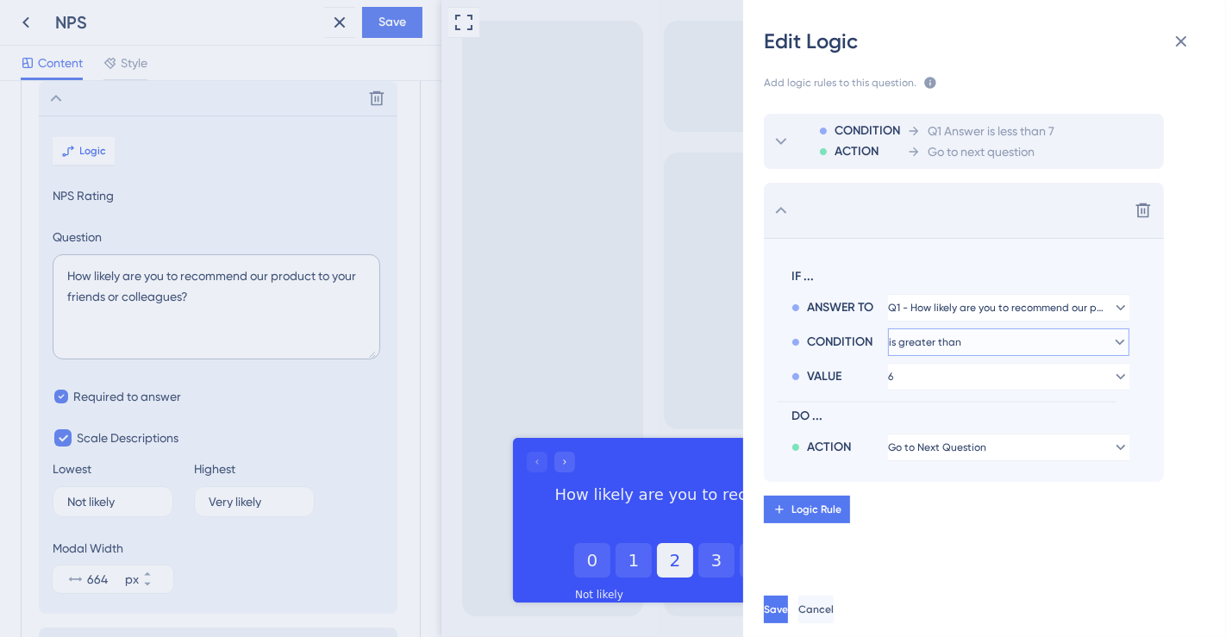
click at [971, 351] on button "is greater than" at bounding box center [1008, 342] width 241 height 28
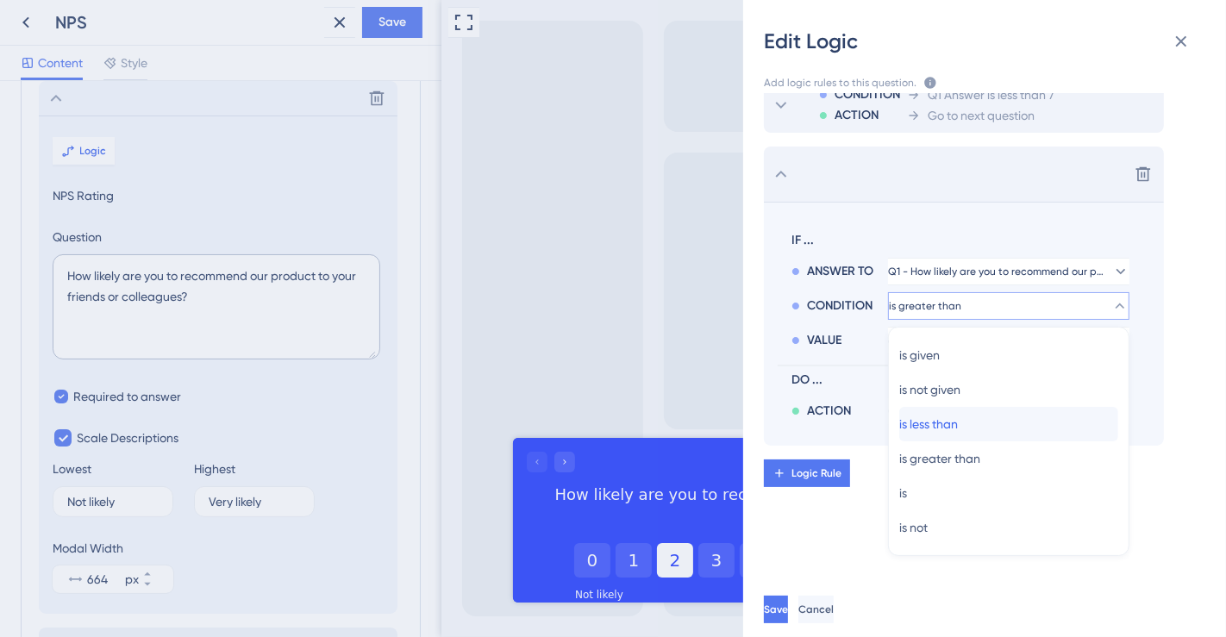
click at [948, 417] on span "is less than" at bounding box center [928, 424] width 59 height 21
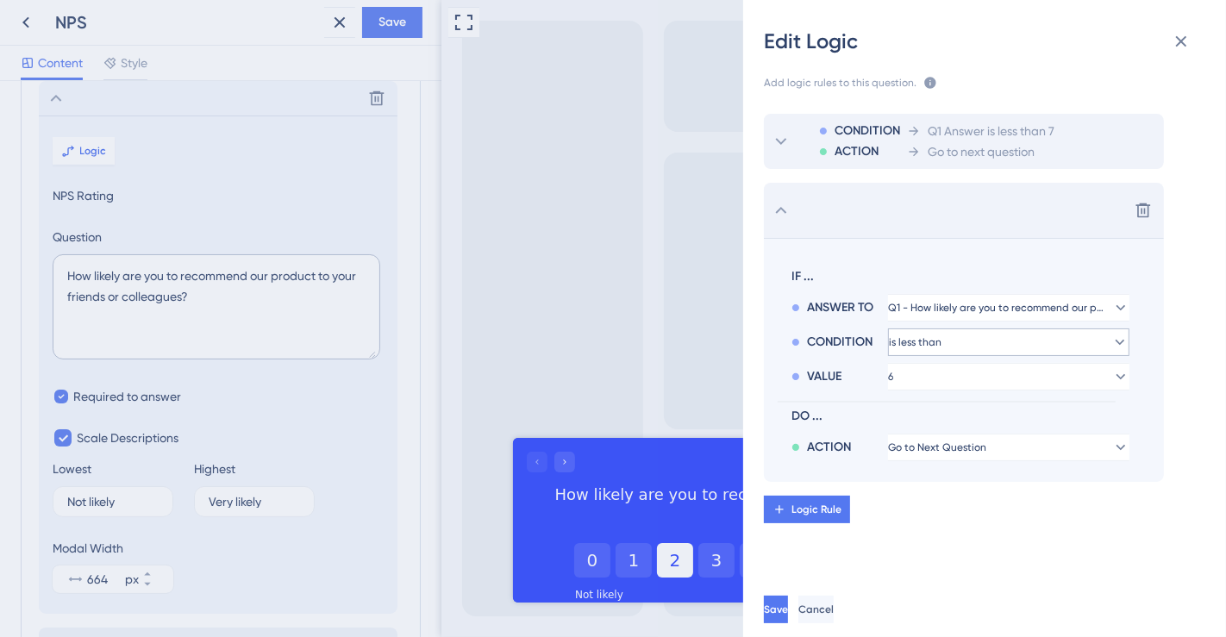
scroll to position [0, 0]
click at [919, 377] on button "6" at bounding box center [1008, 377] width 241 height 28
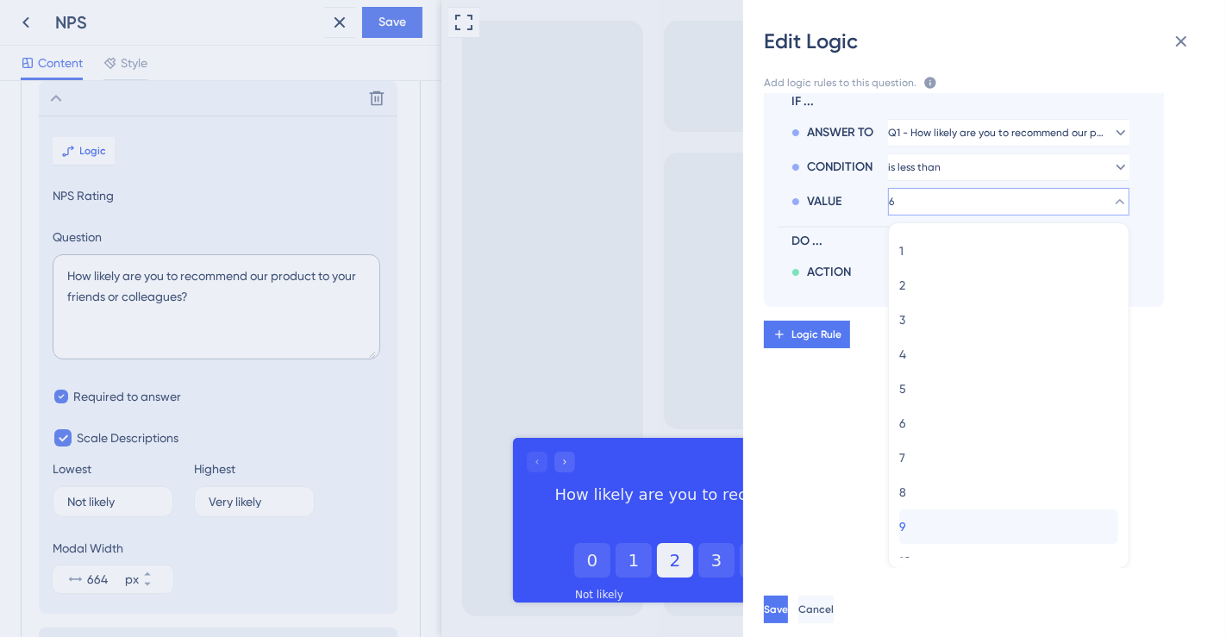
click at [916, 516] on div "9 9" at bounding box center [1008, 526] width 219 height 34
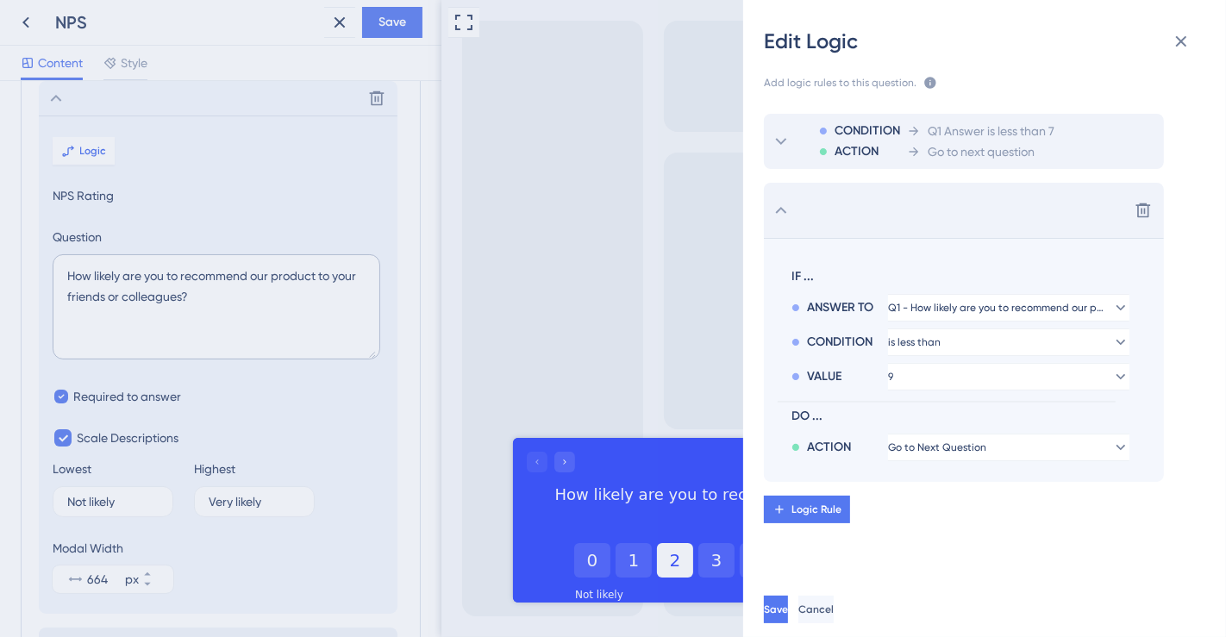
scroll to position [0, 0]
click at [799, 509] on span "Logic Rule" at bounding box center [816, 510] width 50 height 14
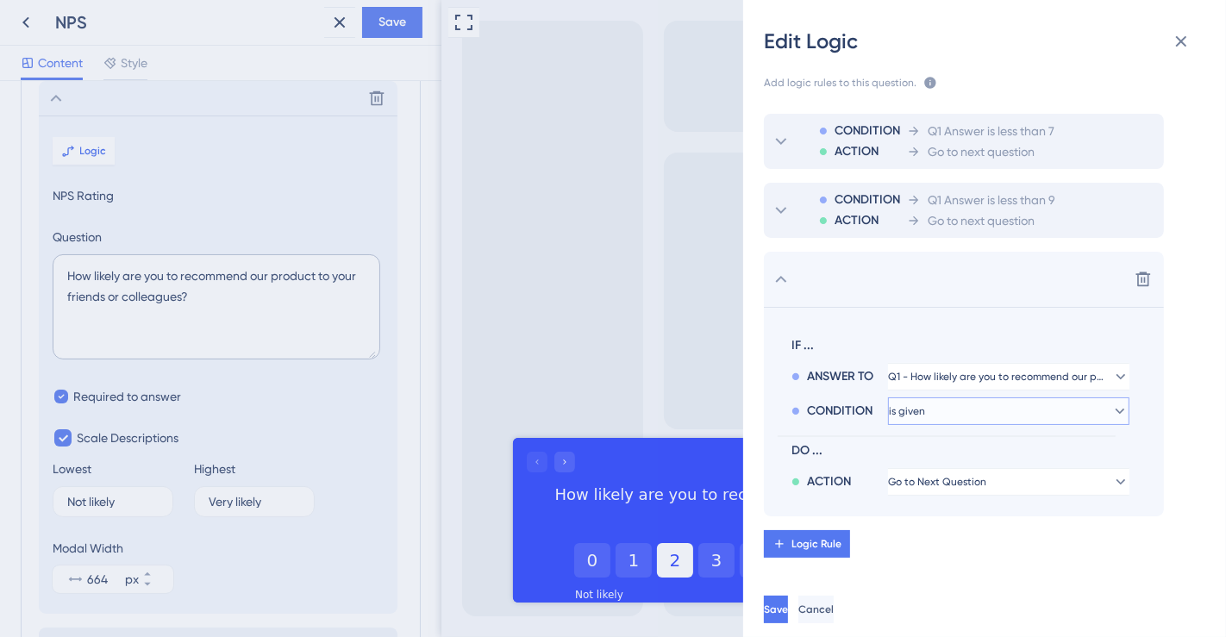
click at [946, 410] on button "is given" at bounding box center [1008, 411] width 241 height 28
click at [1115, 413] on icon at bounding box center [1119, 411] width 17 height 17
click at [1000, 407] on button "is given" at bounding box center [1008, 411] width 241 height 28
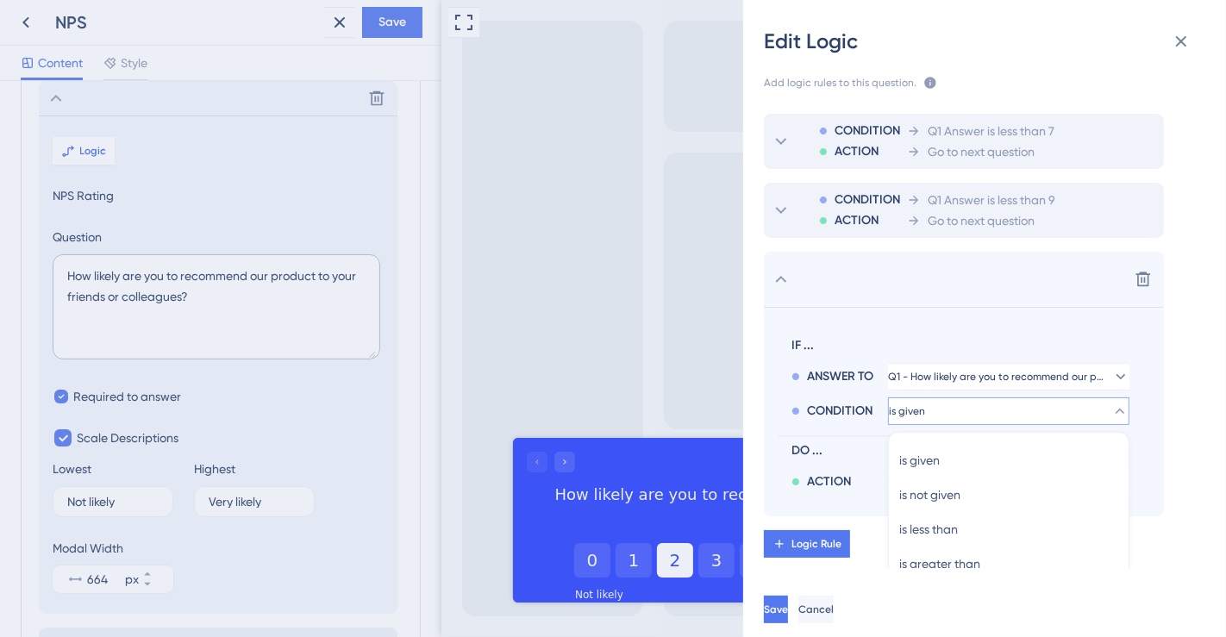
scroll to position [105, 0]
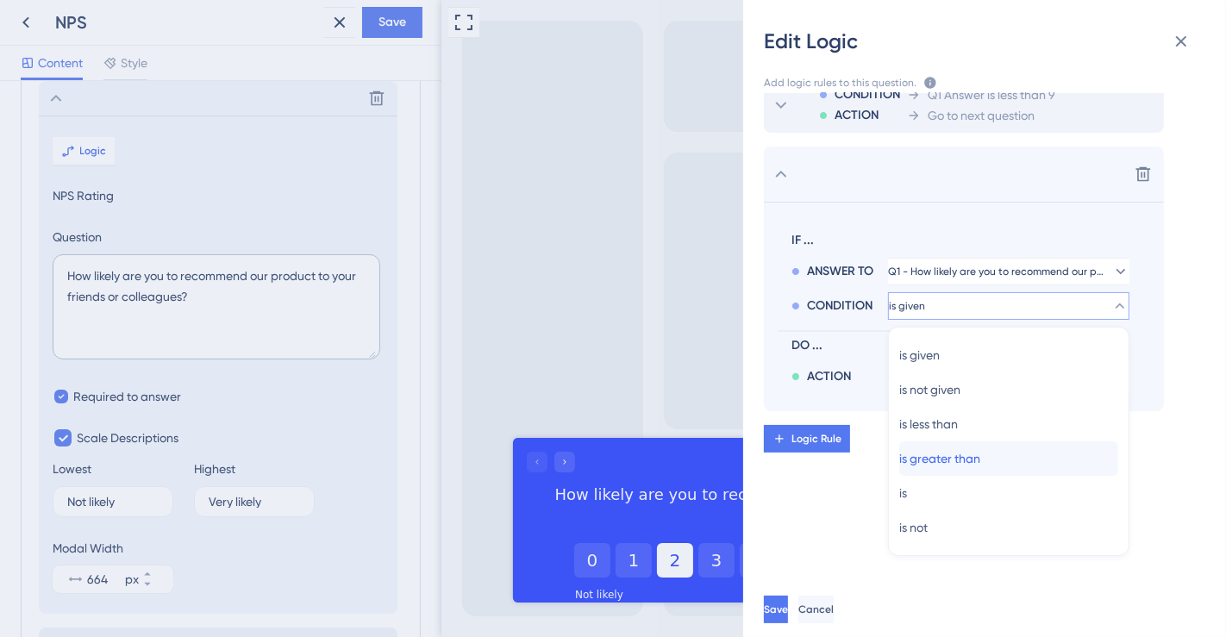
click at [952, 450] on span "is greater than" at bounding box center [939, 458] width 81 height 21
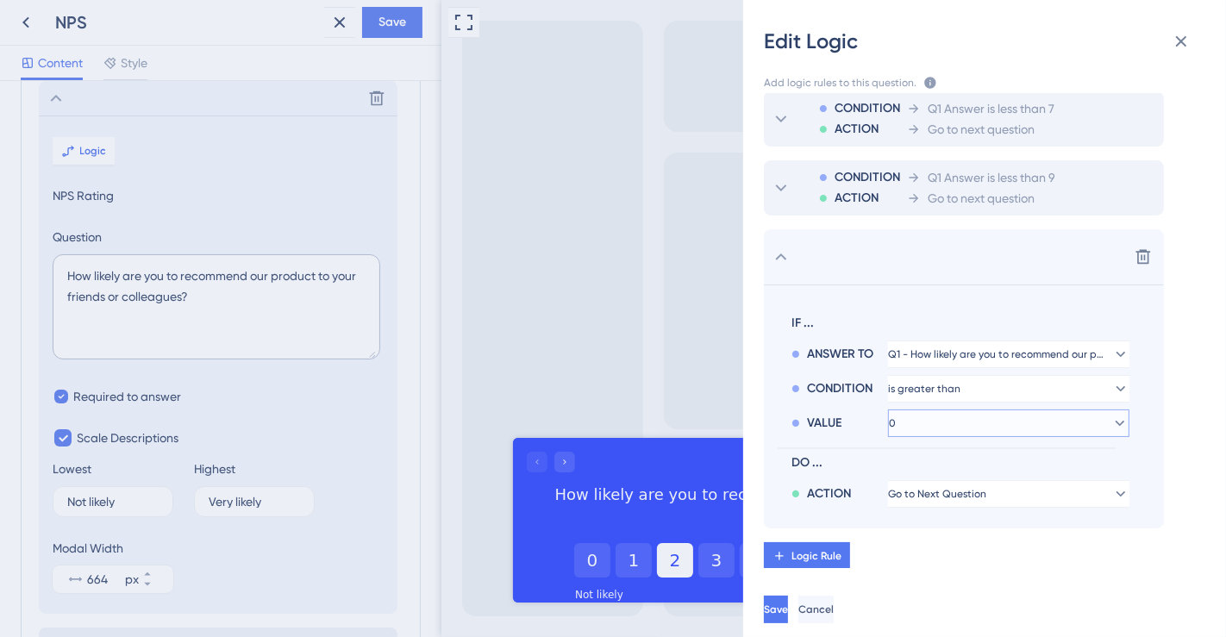
click at [917, 417] on button "0" at bounding box center [1008, 423] width 241 height 28
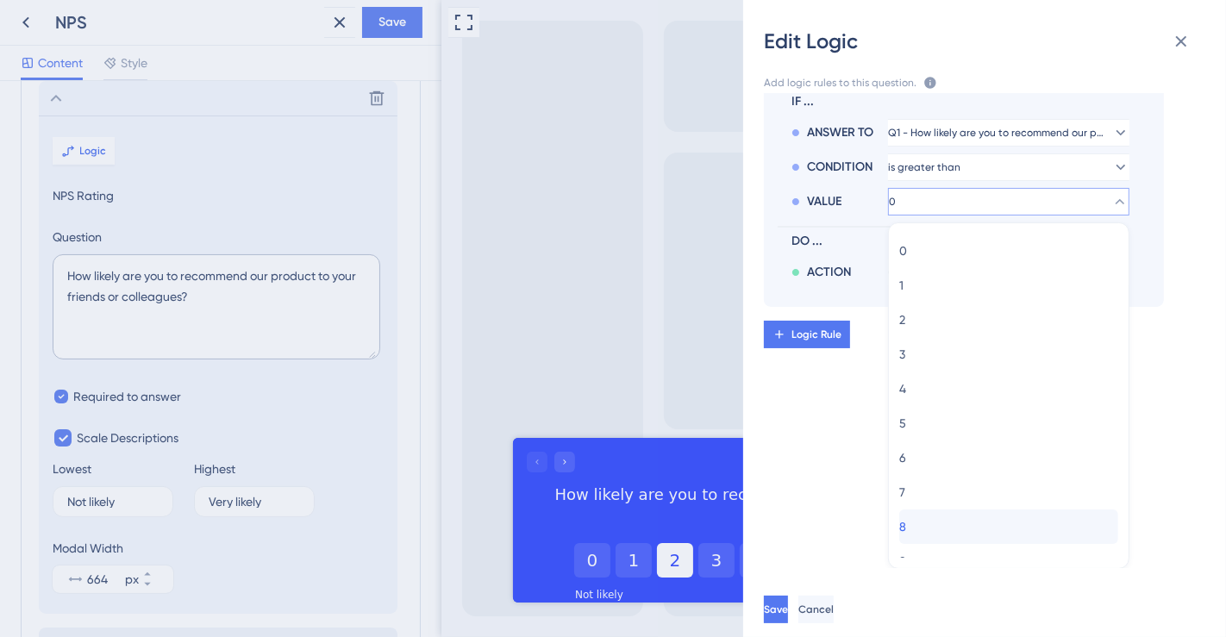
click at [921, 525] on div "8 8" at bounding box center [1008, 526] width 219 height 34
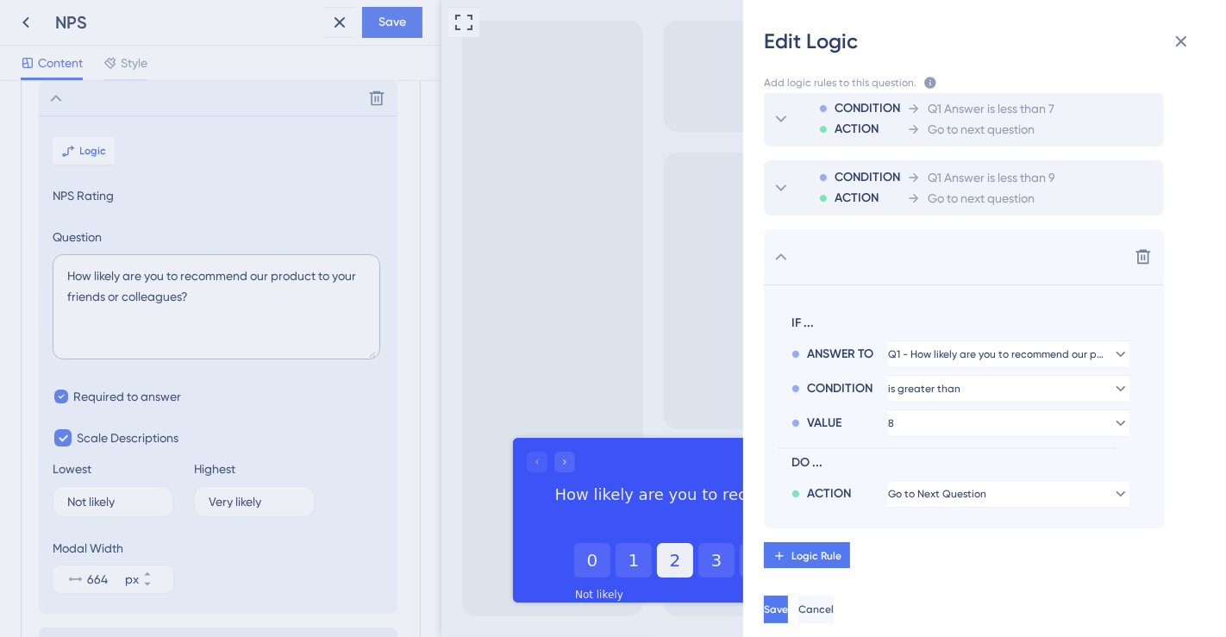
scroll to position [0, 0]
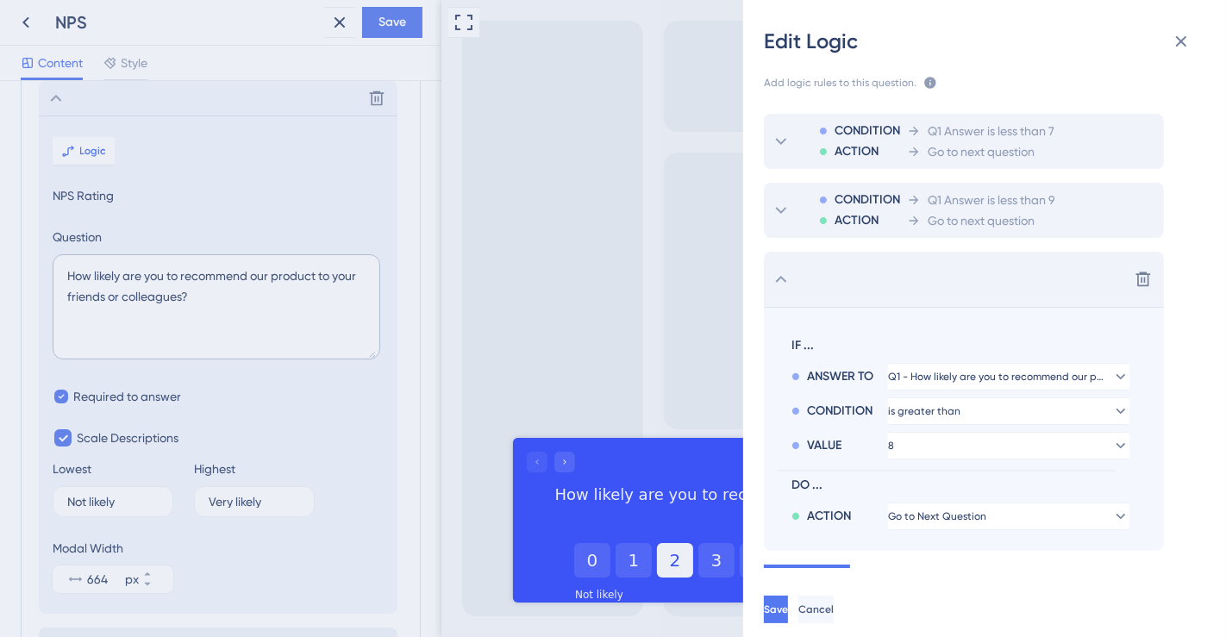
click at [776, 272] on icon at bounding box center [781, 279] width 21 height 21
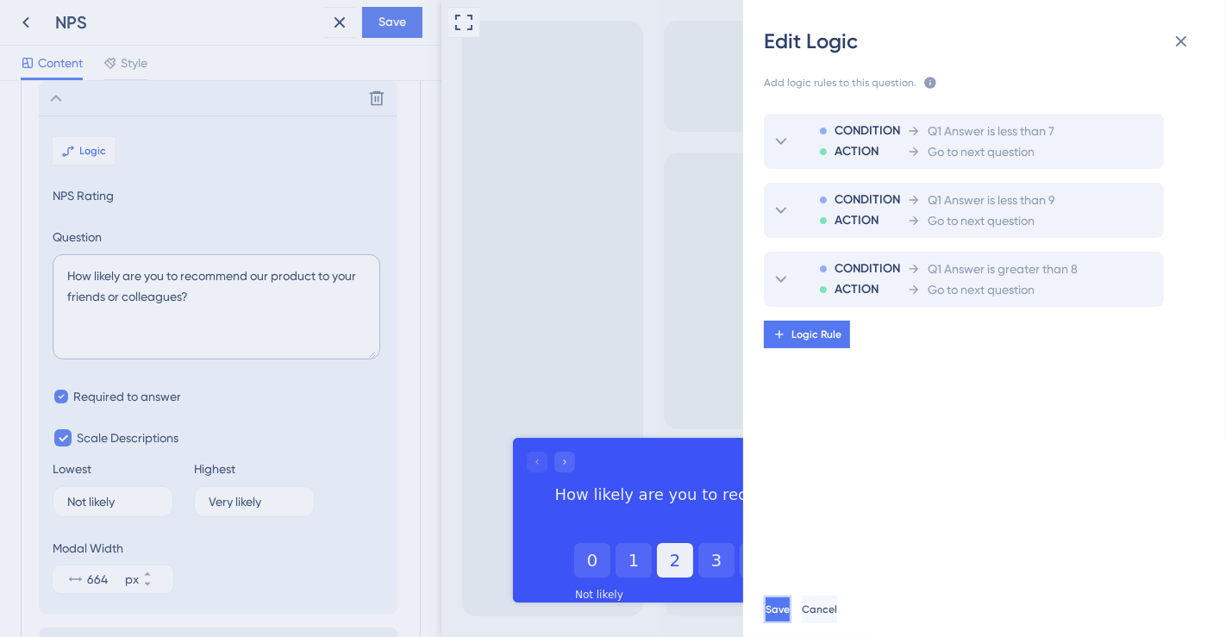
click at [791, 606] on button "Save" at bounding box center [778, 610] width 28 height 28
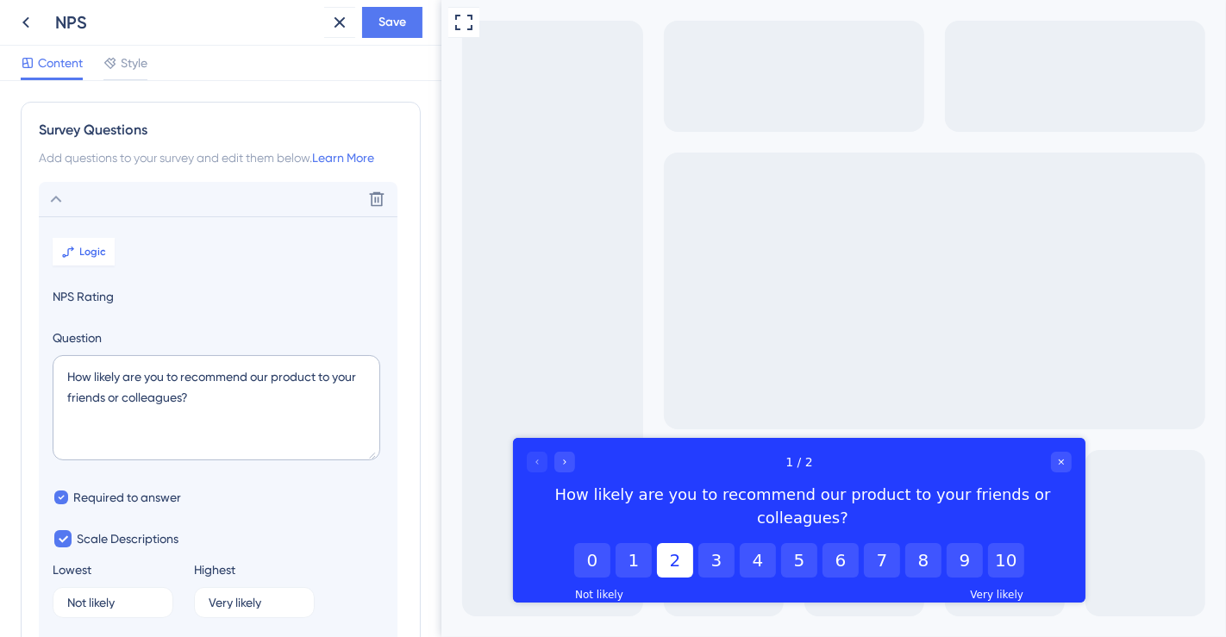
drag, startPoint x: 435, startPoint y: 228, endPoint x: 13, endPoint y: 47, distance: 459.2
click at [402, 24] on span "Save" at bounding box center [392, 22] width 28 height 21
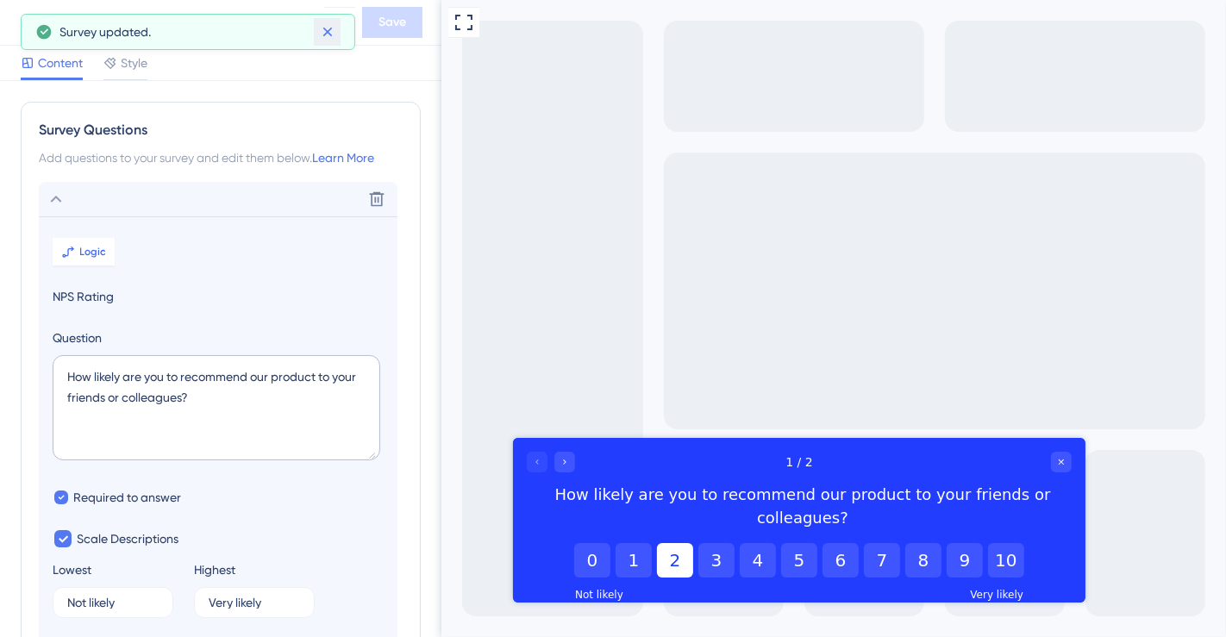
click at [328, 33] on icon at bounding box center [327, 31] width 17 height 17
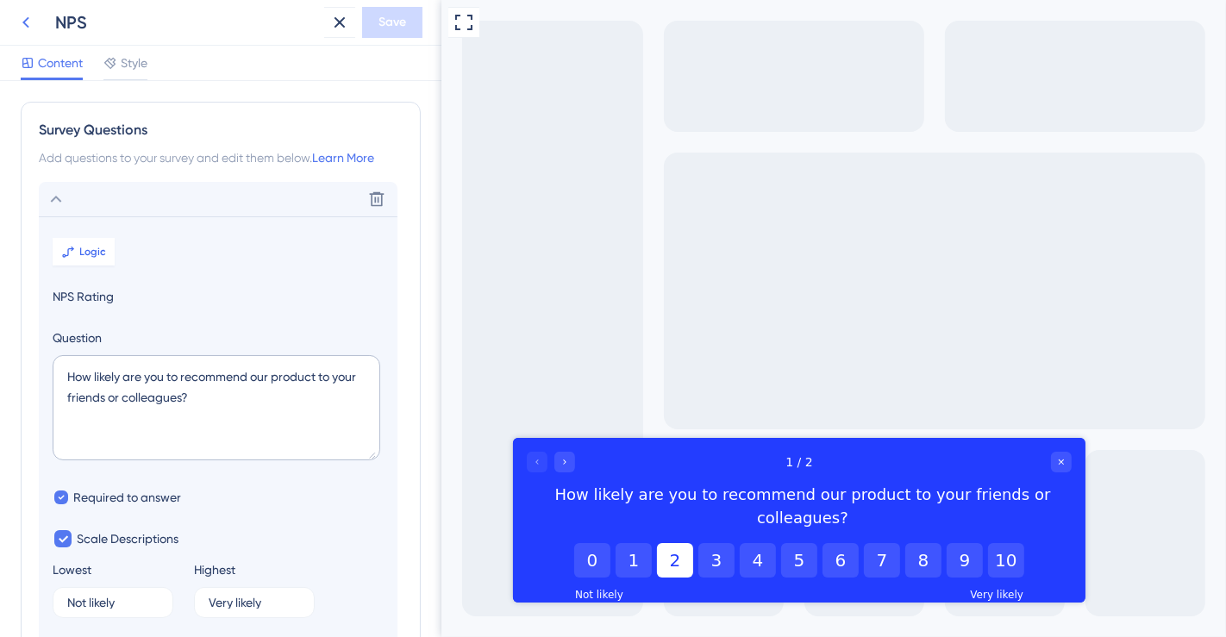
click at [29, 23] on icon at bounding box center [26, 22] width 21 height 21
